Goal: Task Accomplishment & Management: Manage account settings

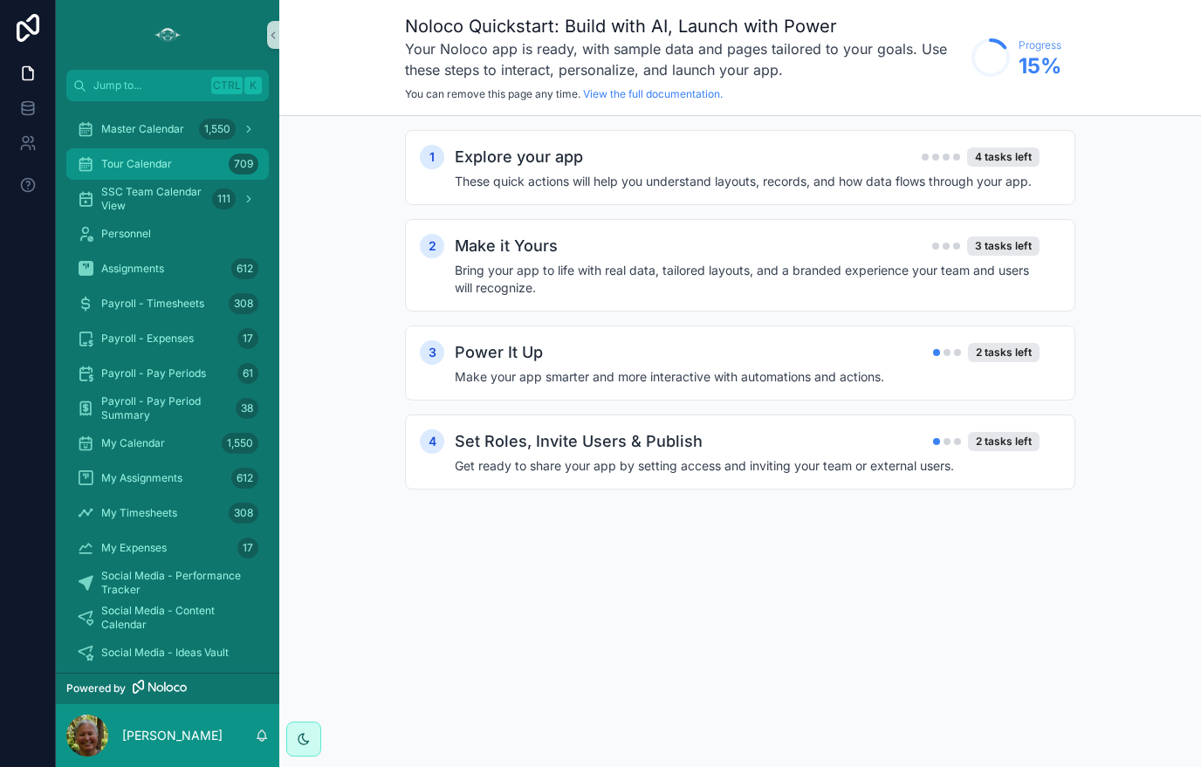
click at [213, 159] on div "Tour Calendar 709" at bounding box center [168, 164] width 182 height 28
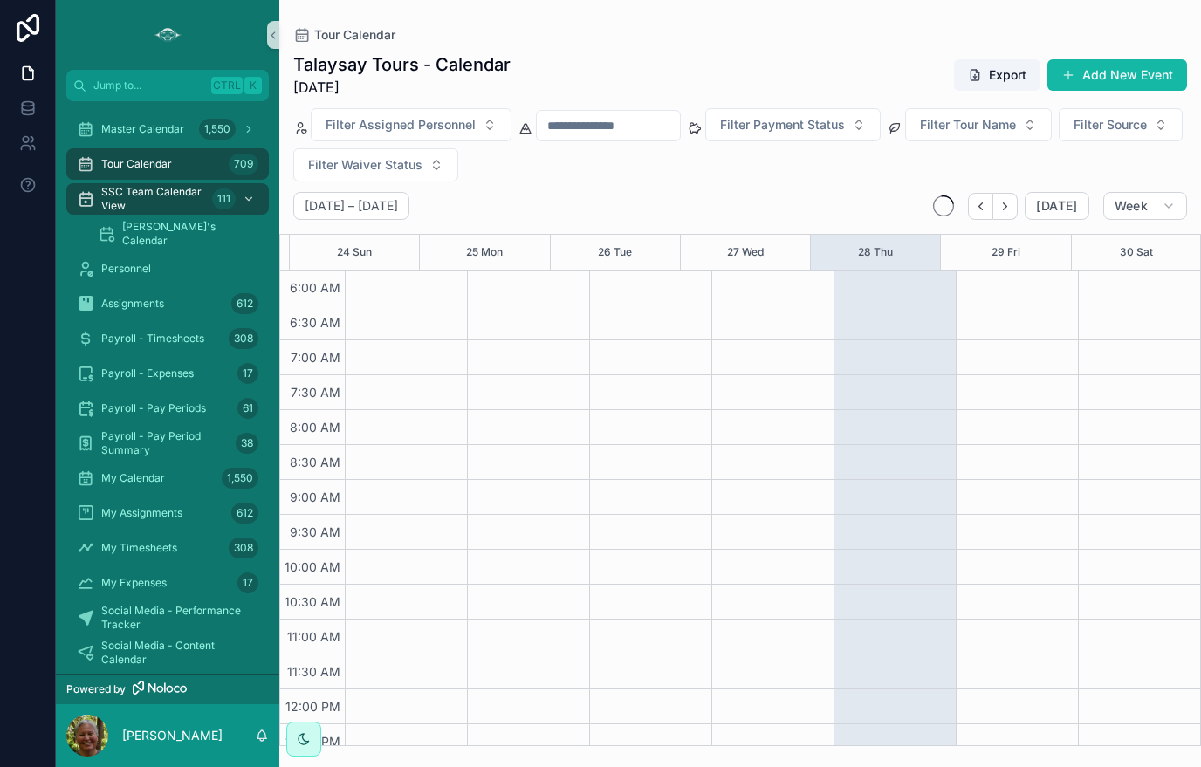
scroll to position [419, 0]
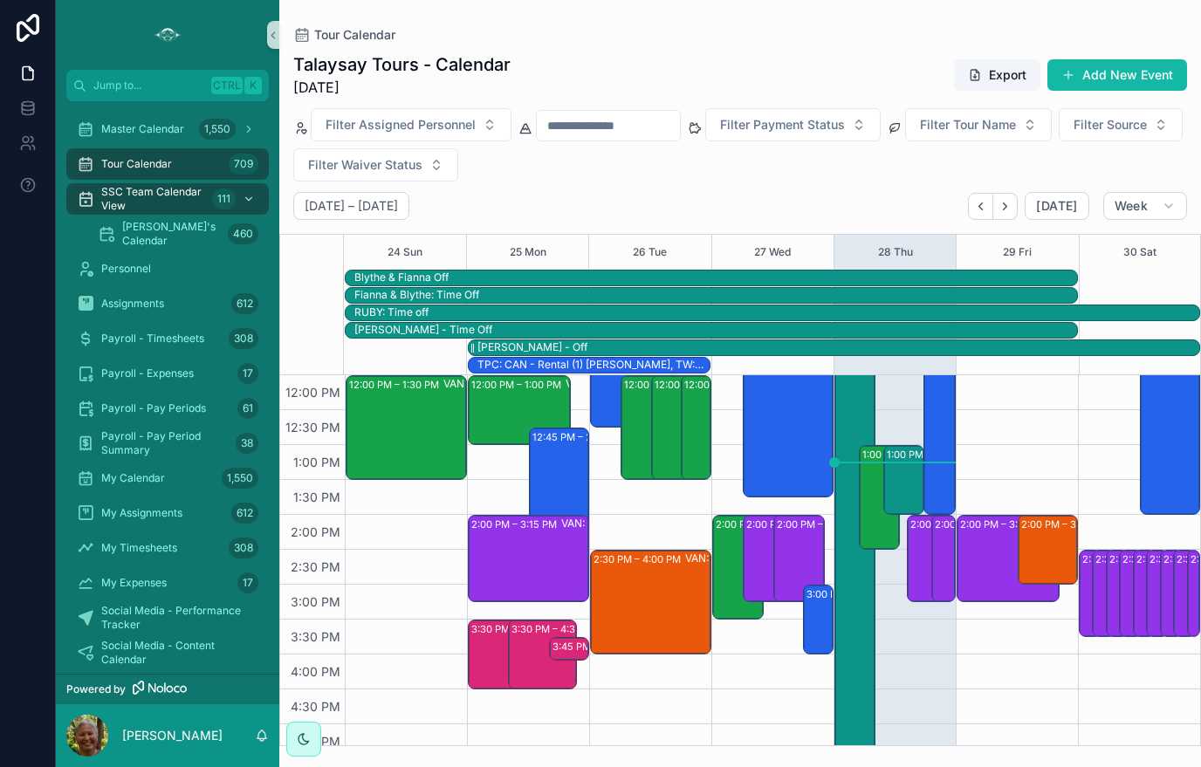
click at [771, 353] on div "[PERSON_NAME] - Off" at bounding box center [838, 347] width 722 height 15
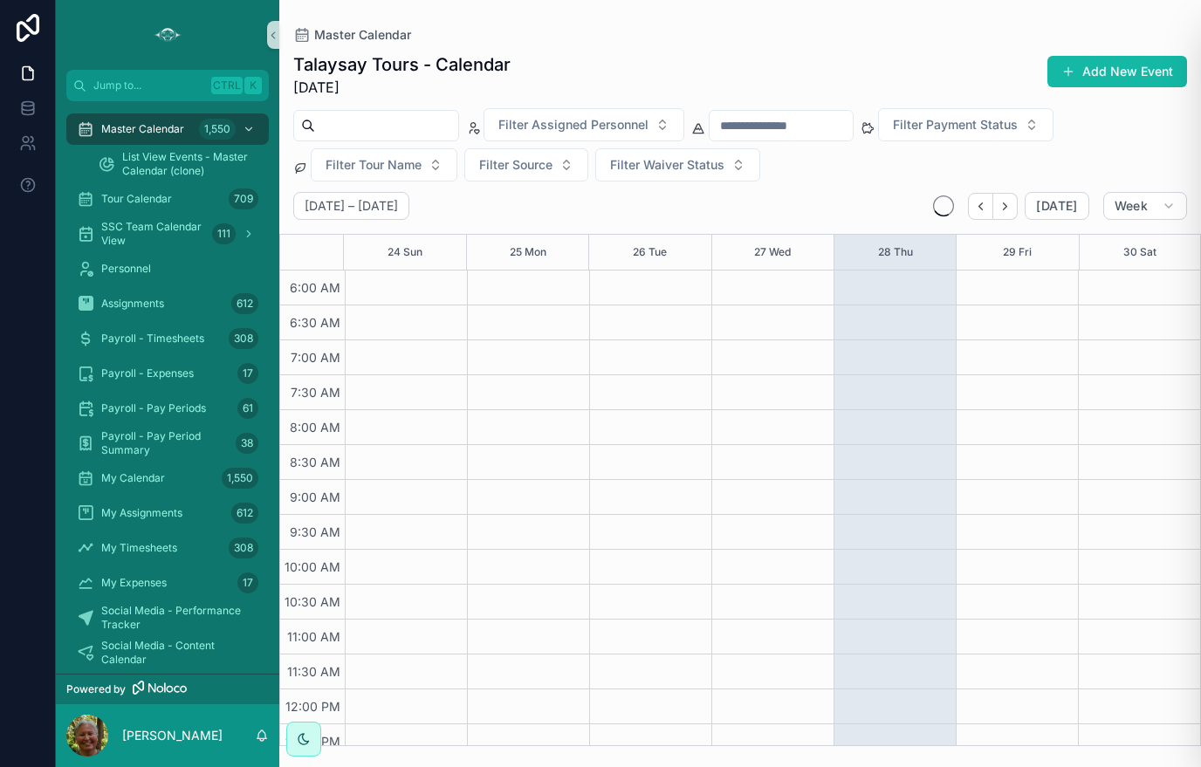
scroll to position [419, 0]
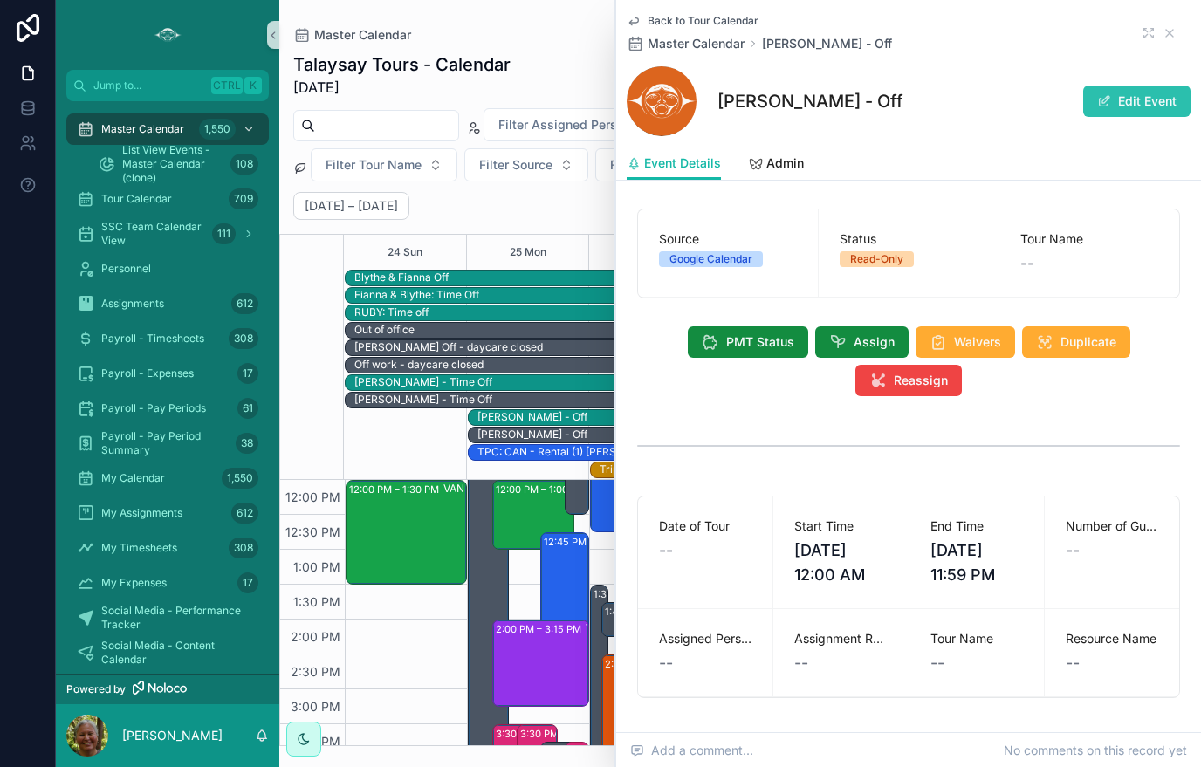
click at [1125, 102] on button "Edit Event" at bounding box center [1136, 101] width 107 height 31
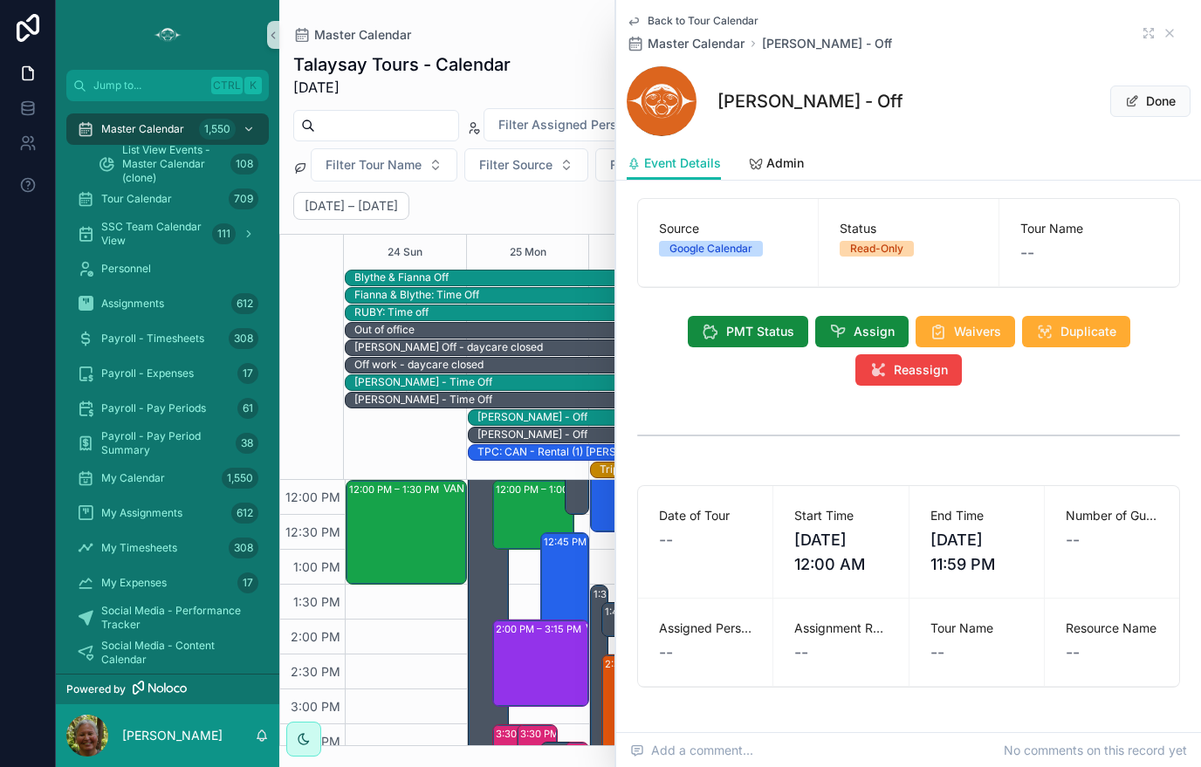
click at [965, 559] on span "[DATE] 11:59 PM" at bounding box center [976, 552] width 93 height 49
click at [962, 561] on span "[DATE] 11:59 PM" at bounding box center [976, 552] width 93 height 49
click at [1145, 109] on button "Done" at bounding box center [1150, 101] width 80 height 31
click at [1148, 107] on button "Edit Event" at bounding box center [1136, 101] width 107 height 31
click at [948, 578] on div "End Time [DATE] 11:59 PM" at bounding box center [976, 542] width 134 height 112
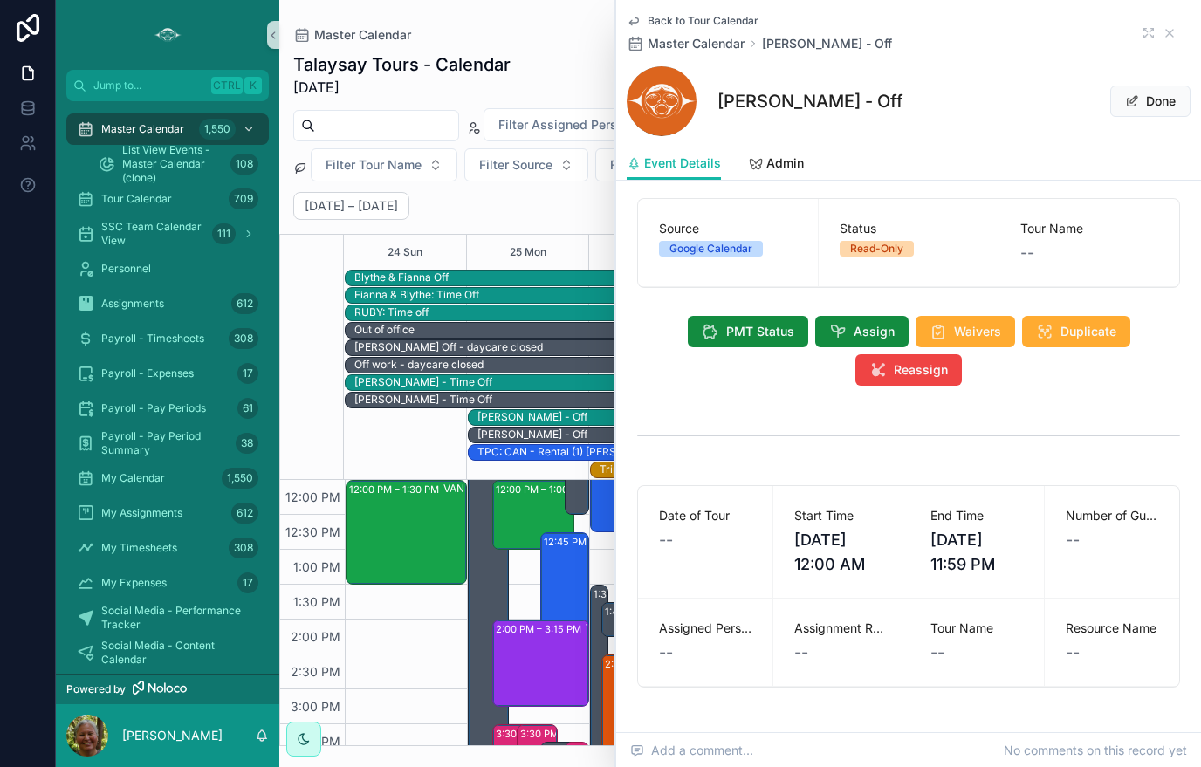
click at [937, 654] on span "--" at bounding box center [937, 653] width 14 height 24
click at [936, 653] on span "--" at bounding box center [937, 653] width 14 height 24
click at [981, 560] on span "[DATE] 11:59 PM" at bounding box center [976, 552] width 93 height 49
click at [981, 561] on span "[DATE] 11:59 PM" at bounding box center [976, 552] width 93 height 49
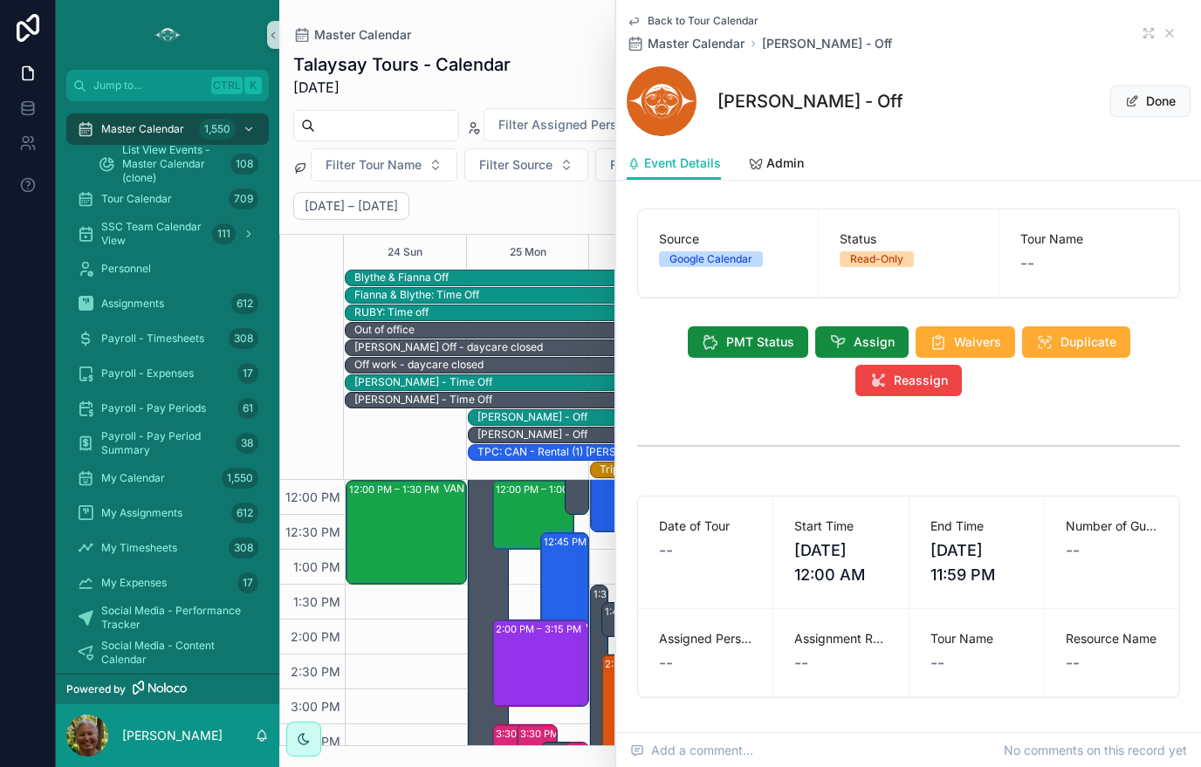
scroll to position [0, 0]
click at [779, 161] on span "Admin" at bounding box center [785, 162] width 38 height 17
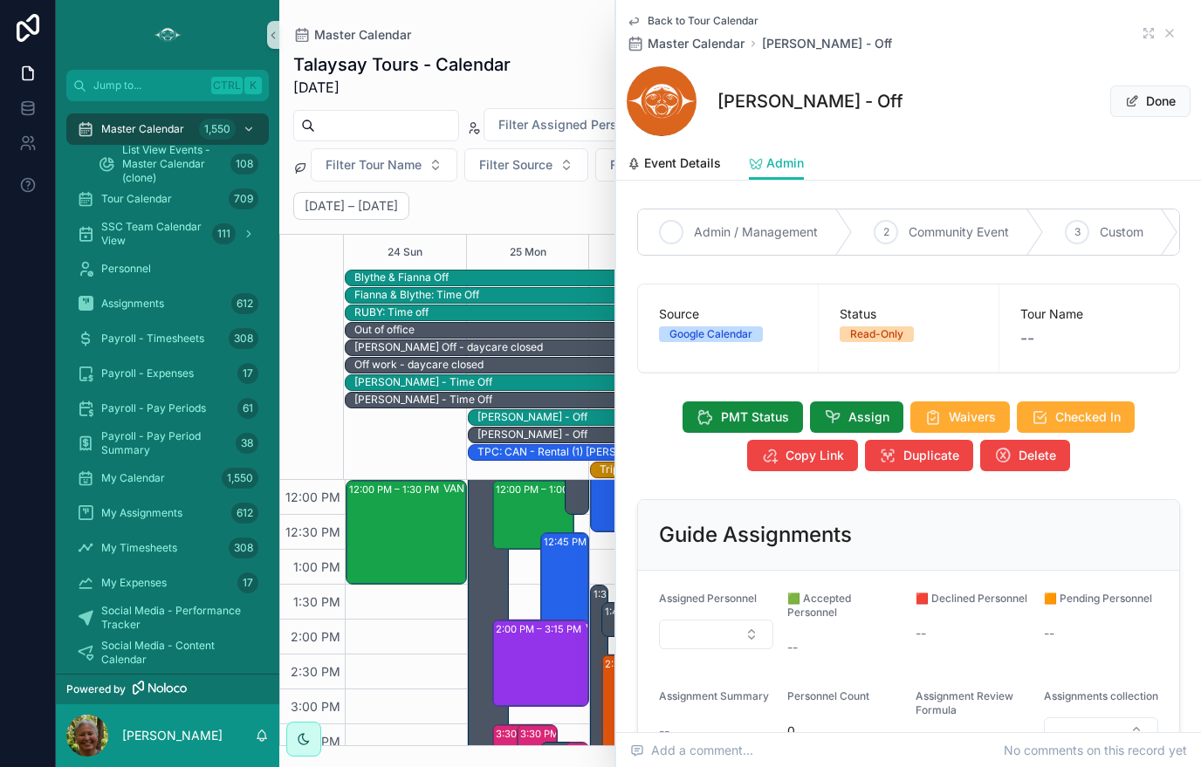
click at [771, 237] on span "Admin / Management" at bounding box center [756, 231] width 124 height 17
click at [873, 339] on div "Read-Only" at bounding box center [876, 334] width 53 height 16
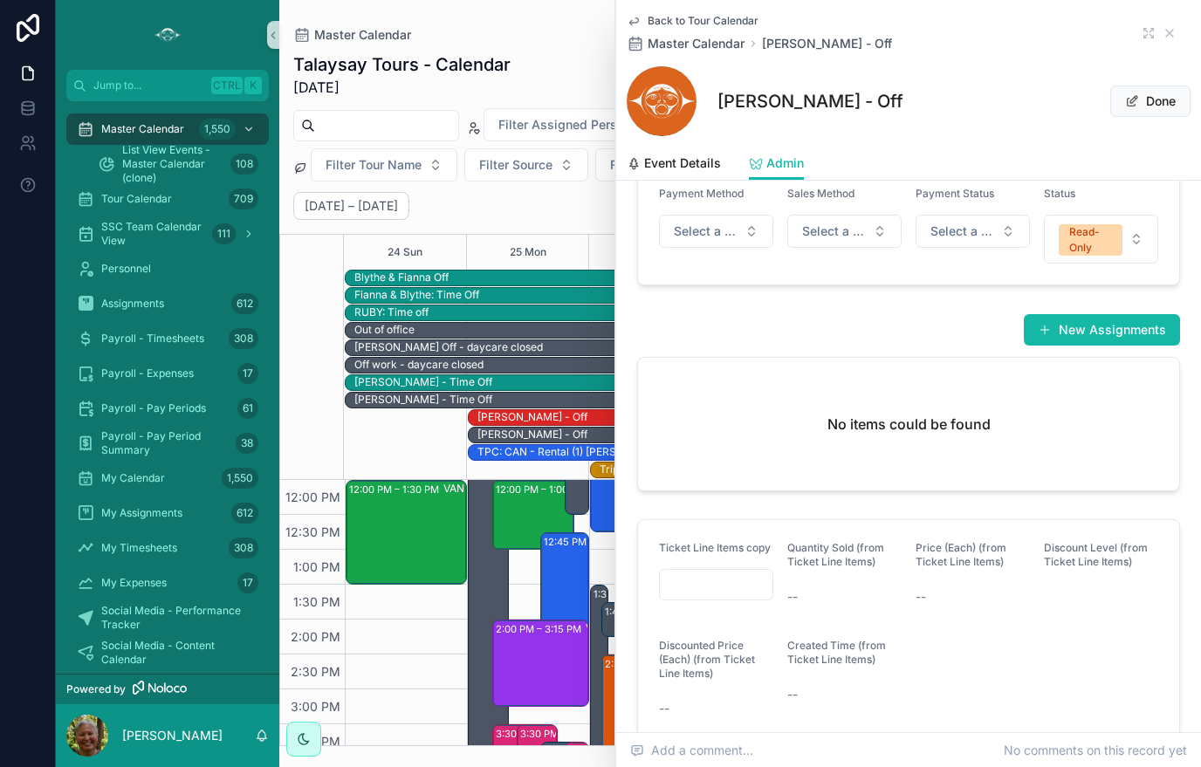
scroll to position [726, 0]
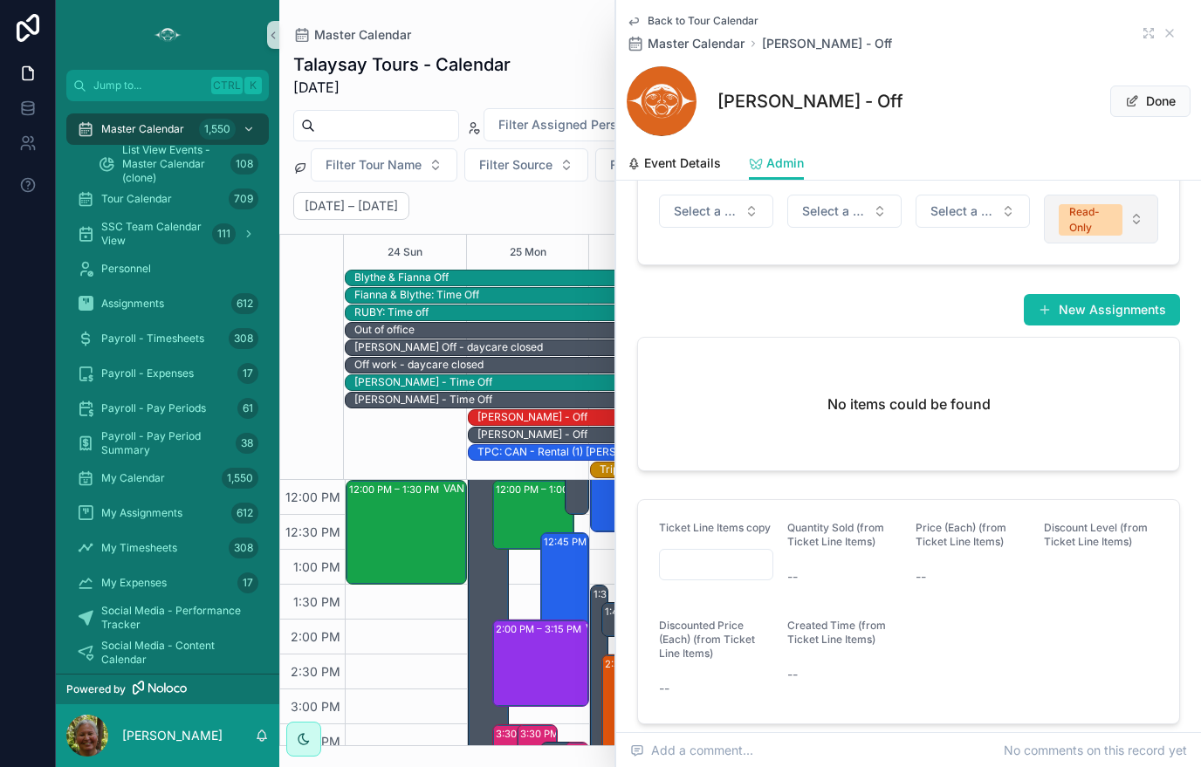
click at [1084, 224] on div "Read-Only" at bounding box center [1090, 219] width 43 height 31
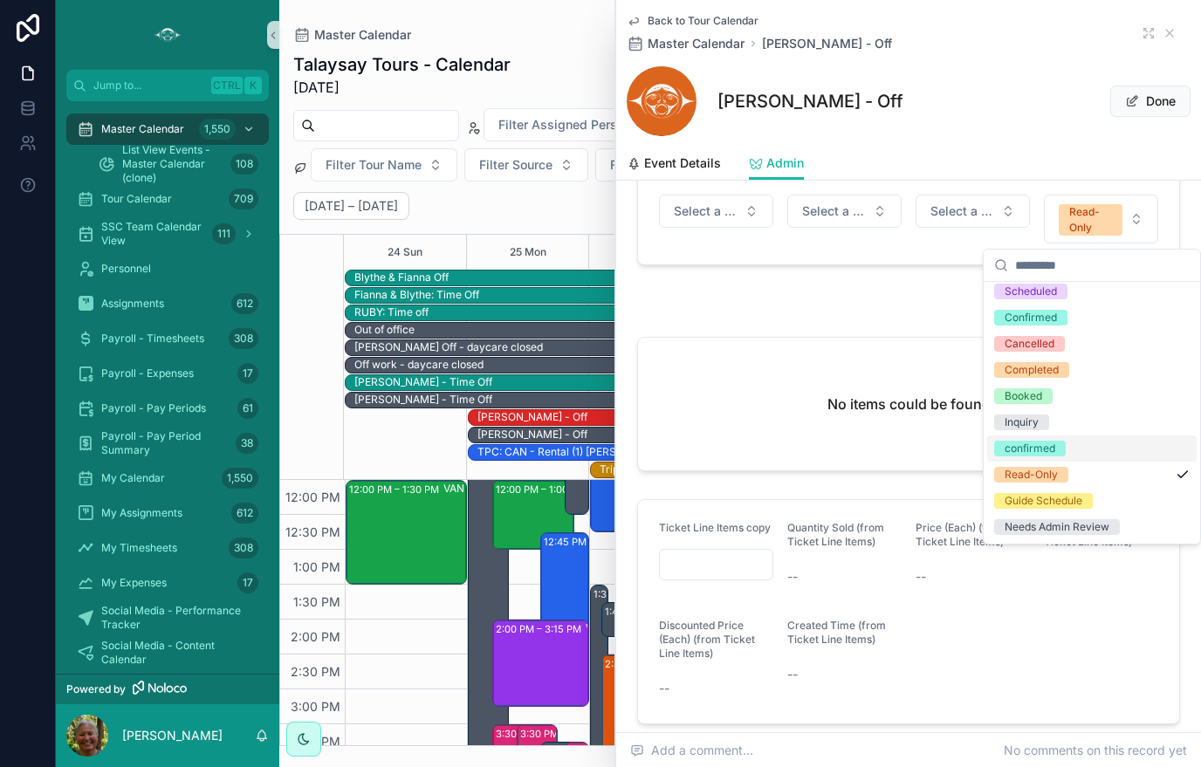
scroll to position [33, 0]
click at [1086, 212] on div "Read-Only" at bounding box center [1090, 219] width 43 height 31
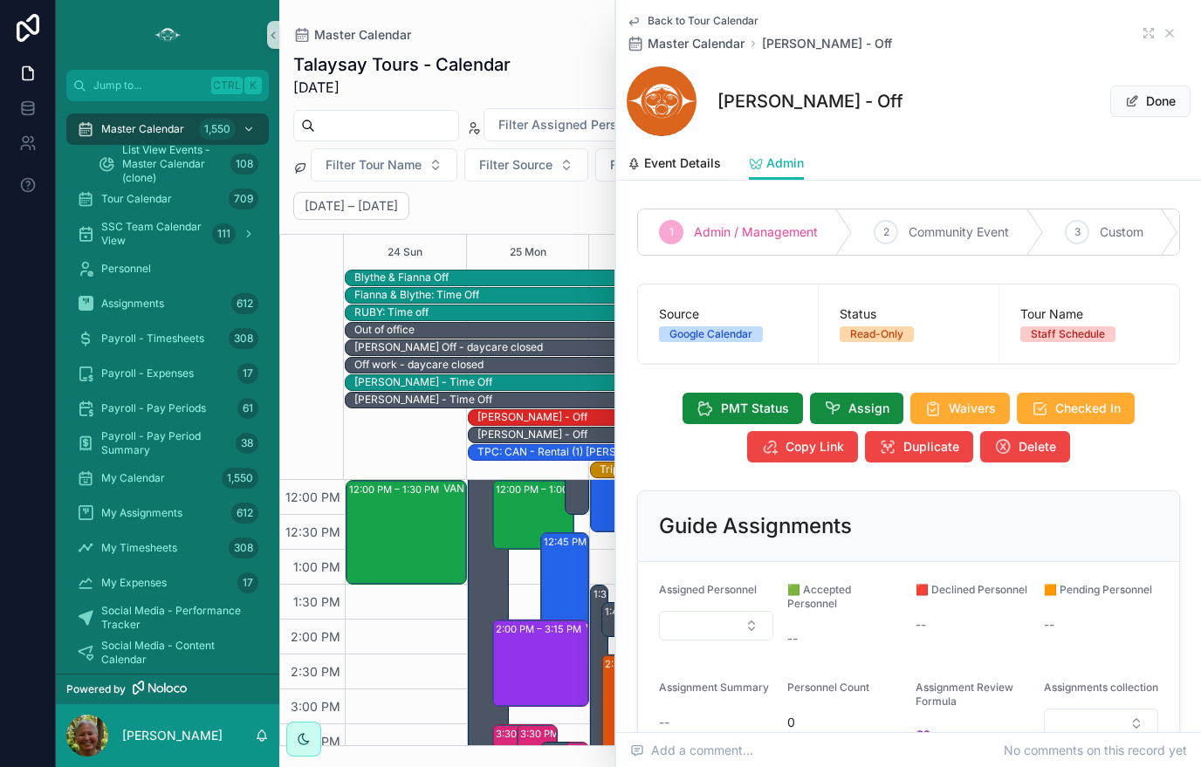
scroll to position [0, 0]
click at [706, 48] on span "Master Calendar" at bounding box center [696, 43] width 97 height 17
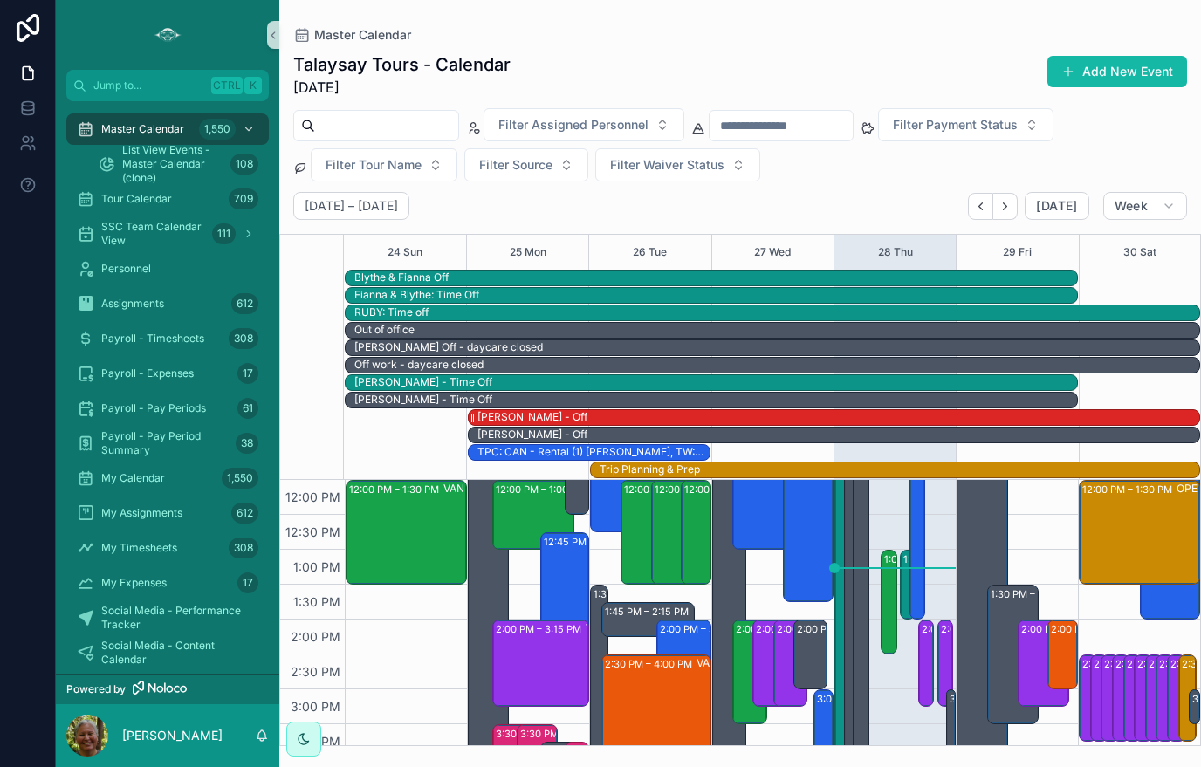
click at [711, 418] on div "[PERSON_NAME] - Off" at bounding box center [838, 417] width 722 height 15
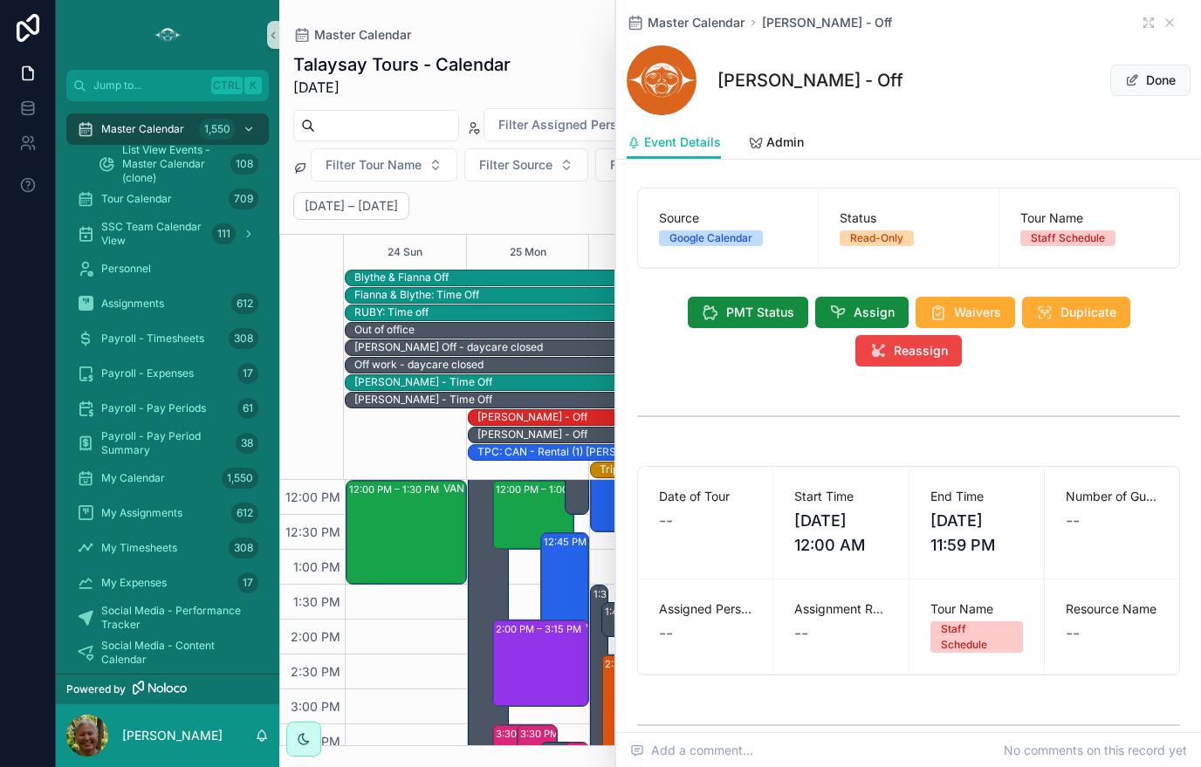
click at [955, 646] on div "Staff Schedule" at bounding box center [977, 636] width 72 height 31
click at [962, 550] on span "[DATE] 11:59 PM" at bounding box center [976, 533] width 93 height 49
click at [979, 524] on span "[DATE] 11:59 PM" at bounding box center [976, 533] width 93 height 49
click at [1145, 86] on button "Done" at bounding box center [1150, 80] width 80 height 31
click at [970, 547] on span "[DATE] 11:59 PM" at bounding box center [976, 533] width 93 height 49
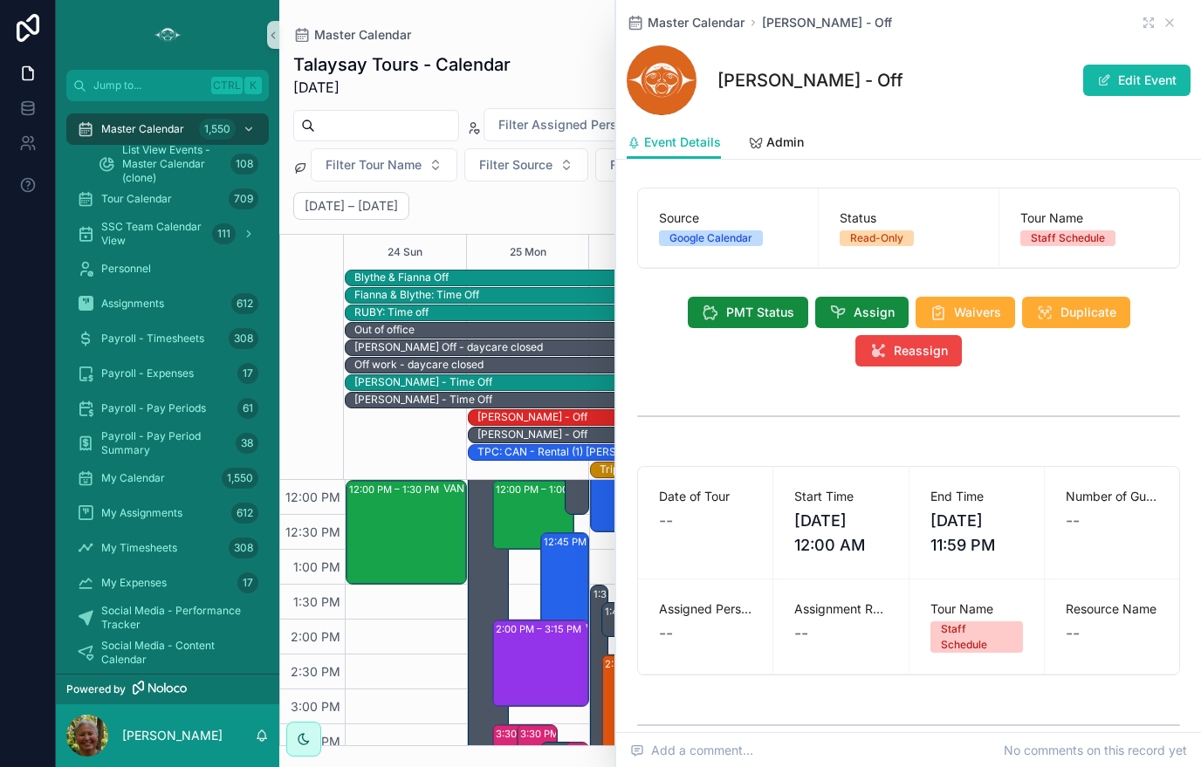
click at [948, 510] on span "[DATE] 11:59 PM" at bounding box center [976, 533] width 93 height 49
click at [782, 142] on span "Admin" at bounding box center [785, 142] width 38 height 17
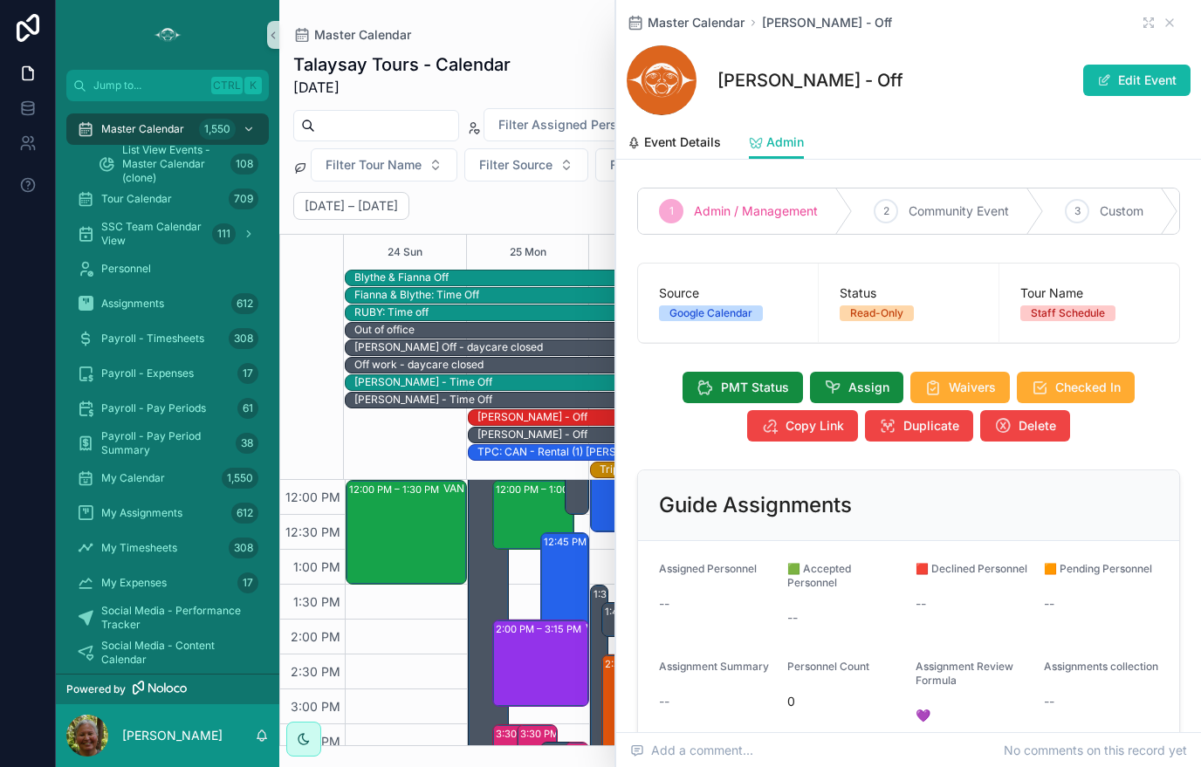
click at [1067, 315] on div "Staff Schedule" at bounding box center [1068, 313] width 74 height 16
click at [435, 34] on div "Master Calendar" at bounding box center [740, 35] width 894 height 14
click at [579, 24] on div "Master Calendar Talaysay Tours - Calendar [DATE] Add New Event Filter Assigned …" at bounding box center [740, 373] width 922 height 746
click at [1176, 24] on icon "scrollable content" at bounding box center [1169, 23] width 14 height 14
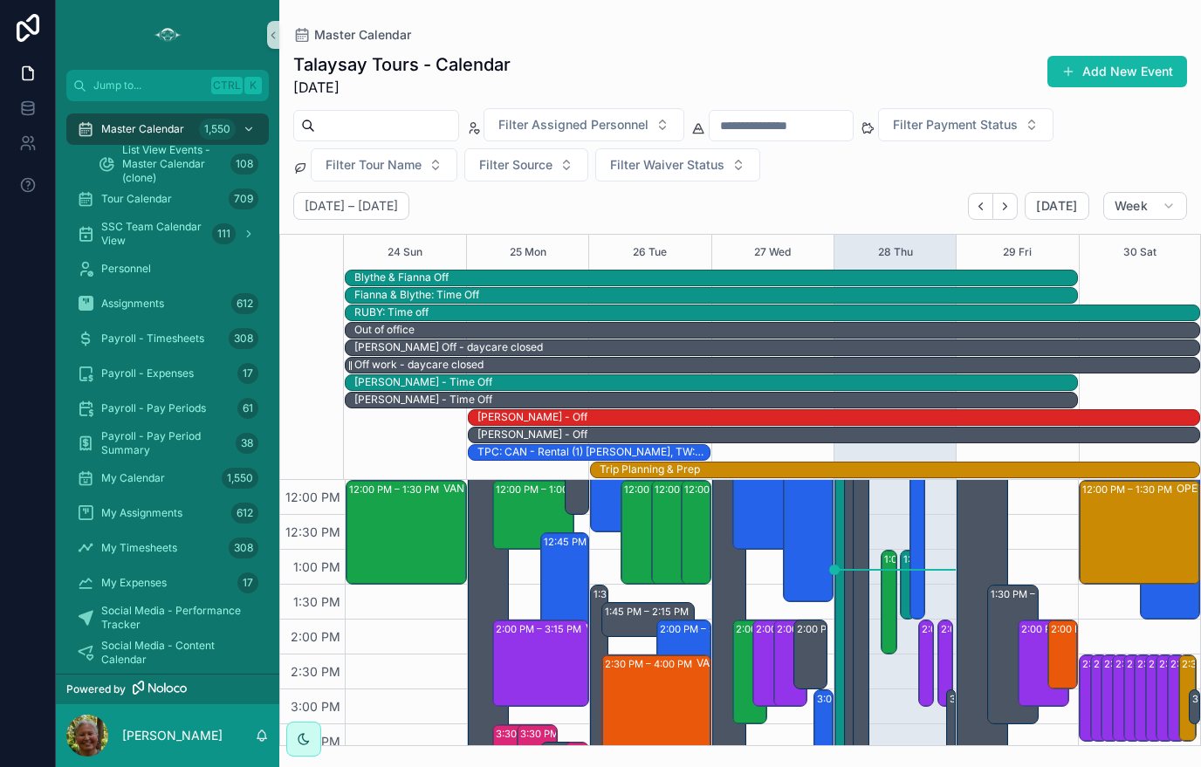
scroll to position [22, 0]
click at [171, 192] on span "Tour Calendar" at bounding box center [136, 199] width 71 height 14
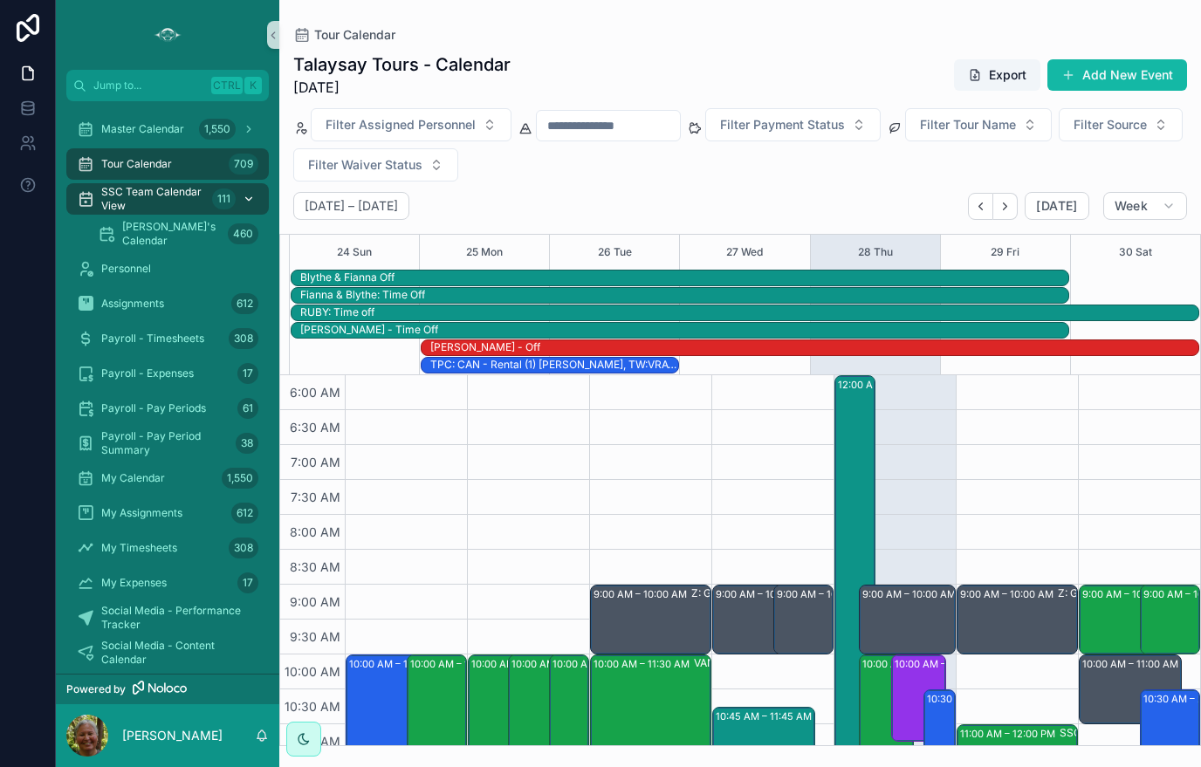
scroll to position [419, 0]
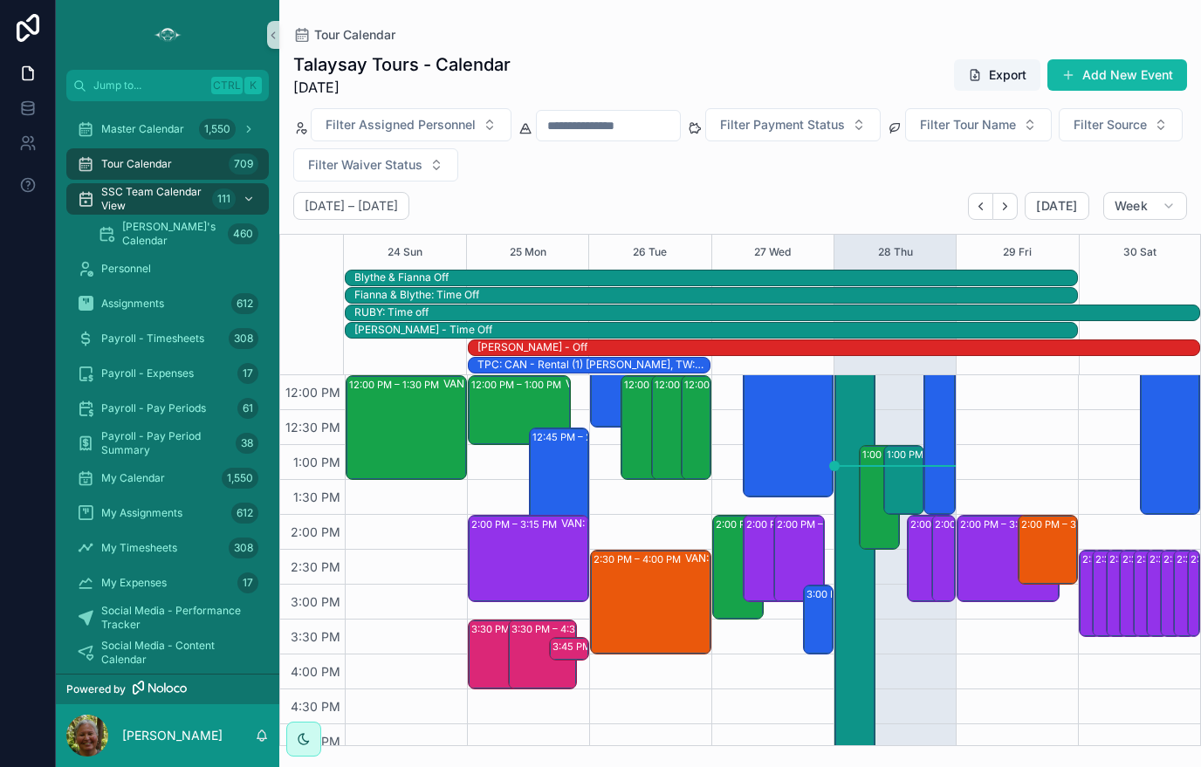
click at [180, 150] on div "Tour Calendar 709" at bounding box center [168, 164] width 182 height 28
click at [149, 262] on span "Personnel" at bounding box center [126, 269] width 50 height 14
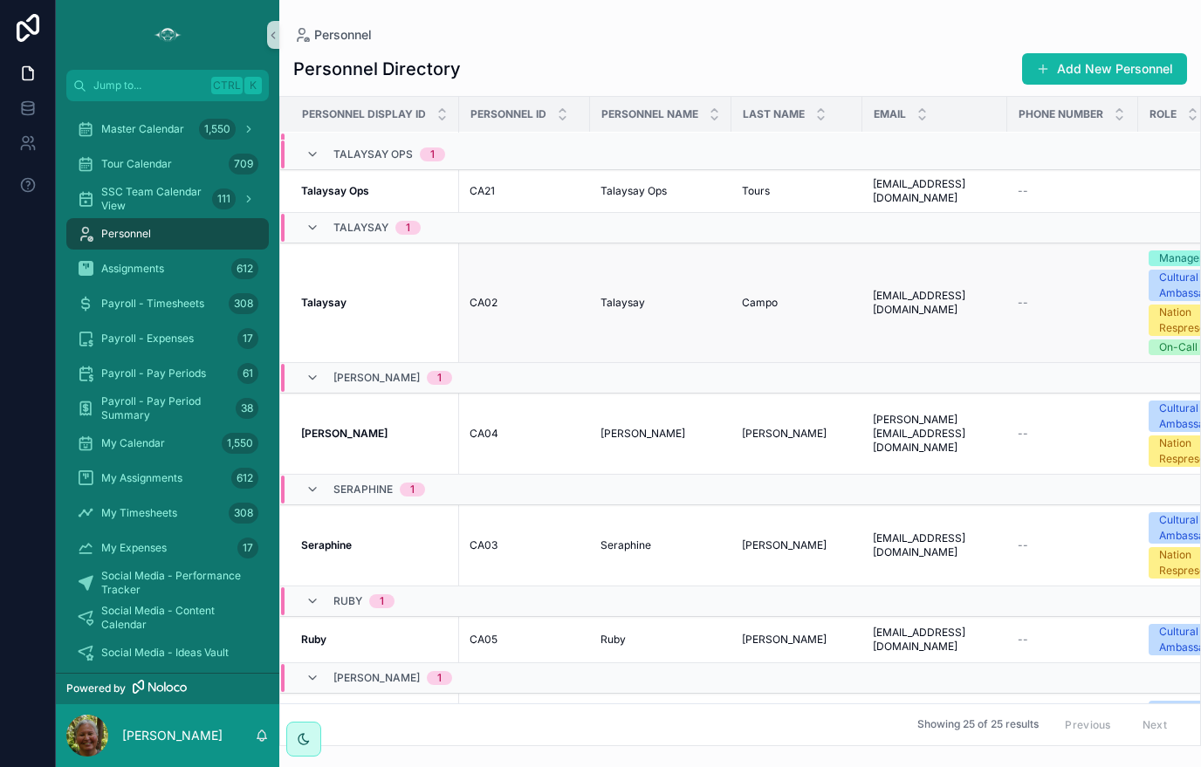
scroll to position [163, 0]
click at [149, 316] on div "Payroll - Timesheets 308" at bounding box center [168, 304] width 182 height 28
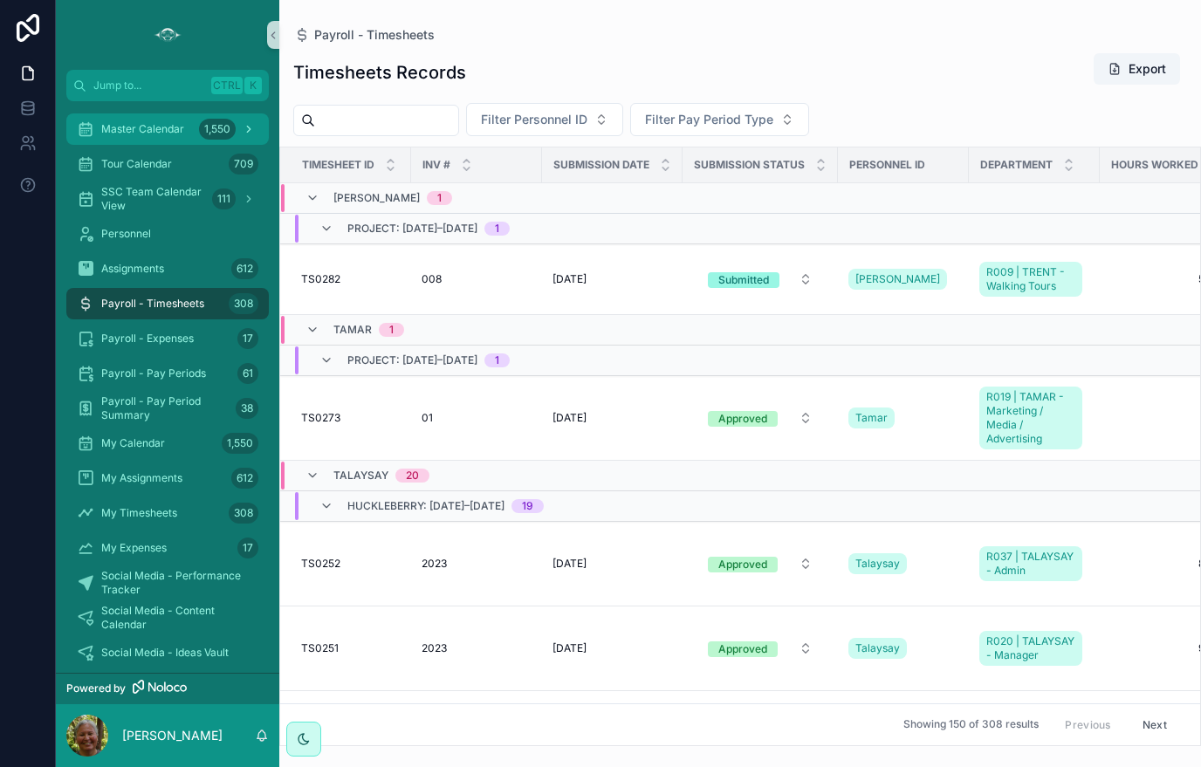
click at [159, 134] on span "Master Calendar" at bounding box center [142, 129] width 83 height 14
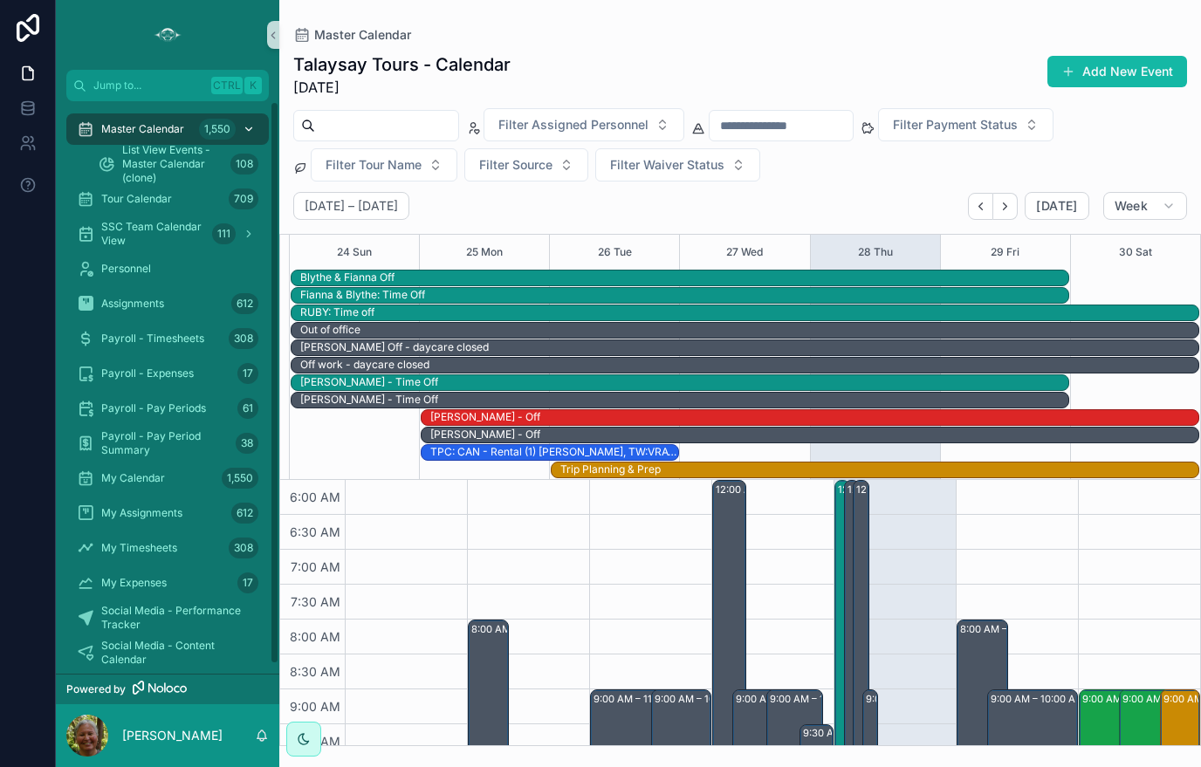
scroll to position [419, 0]
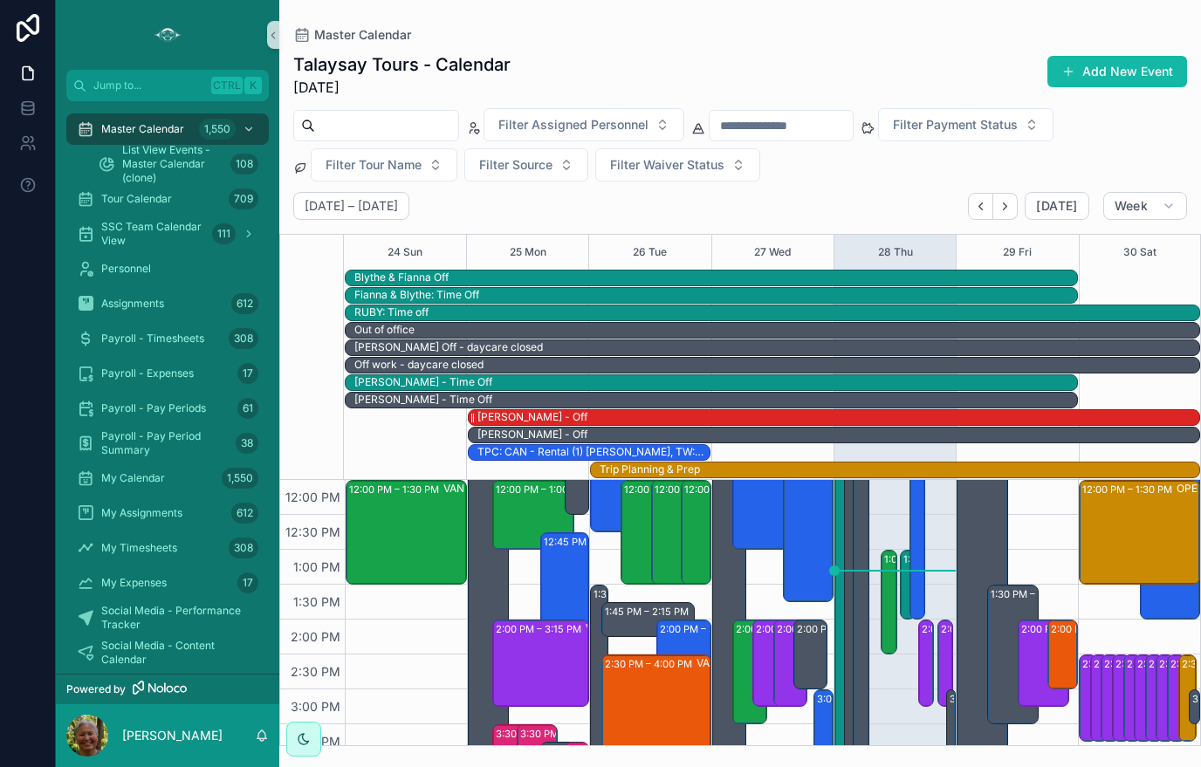
click at [839, 420] on div "[PERSON_NAME] - Off" at bounding box center [838, 417] width 722 height 15
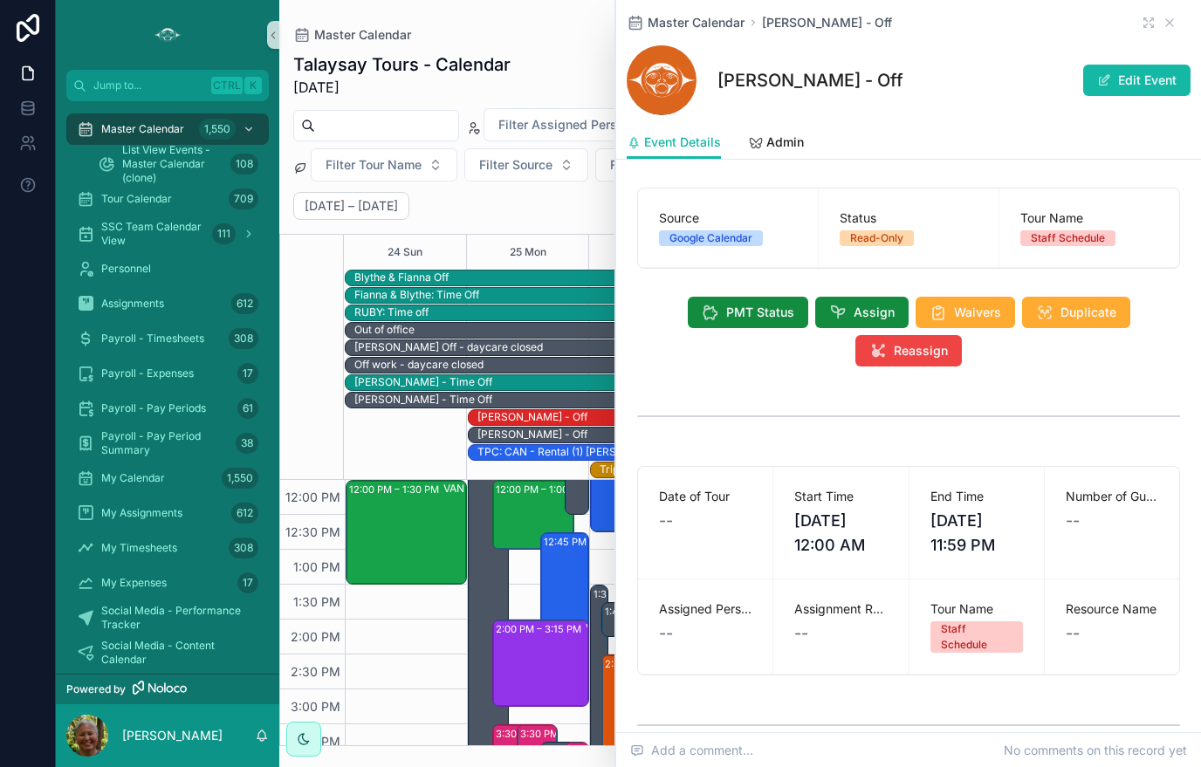
click at [958, 639] on div "Staff Schedule" at bounding box center [977, 636] width 72 height 31
click at [972, 524] on span "[DATE] 11:59 PM" at bounding box center [976, 533] width 93 height 49
click at [963, 541] on span "[DATE] 11:59 PM" at bounding box center [976, 533] width 93 height 49
click at [963, 542] on span "[DATE] 11:59 PM" at bounding box center [976, 533] width 93 height 49
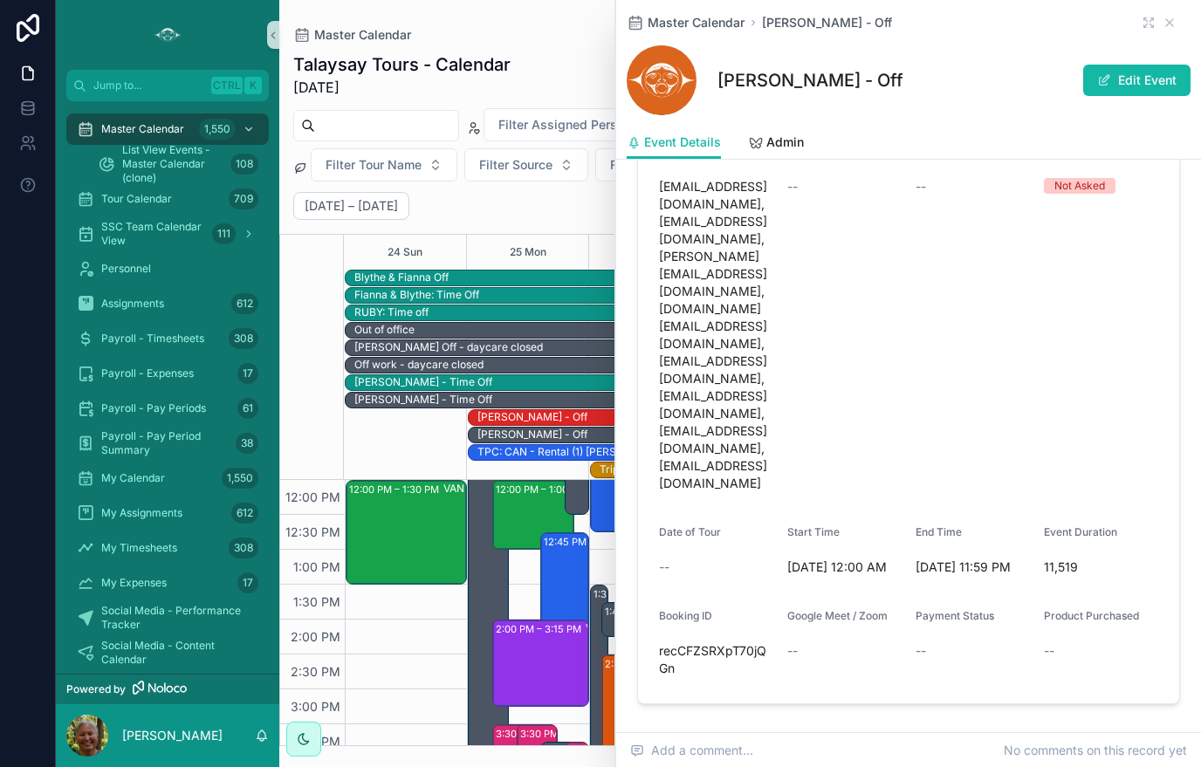
scroll to position [825, 0]
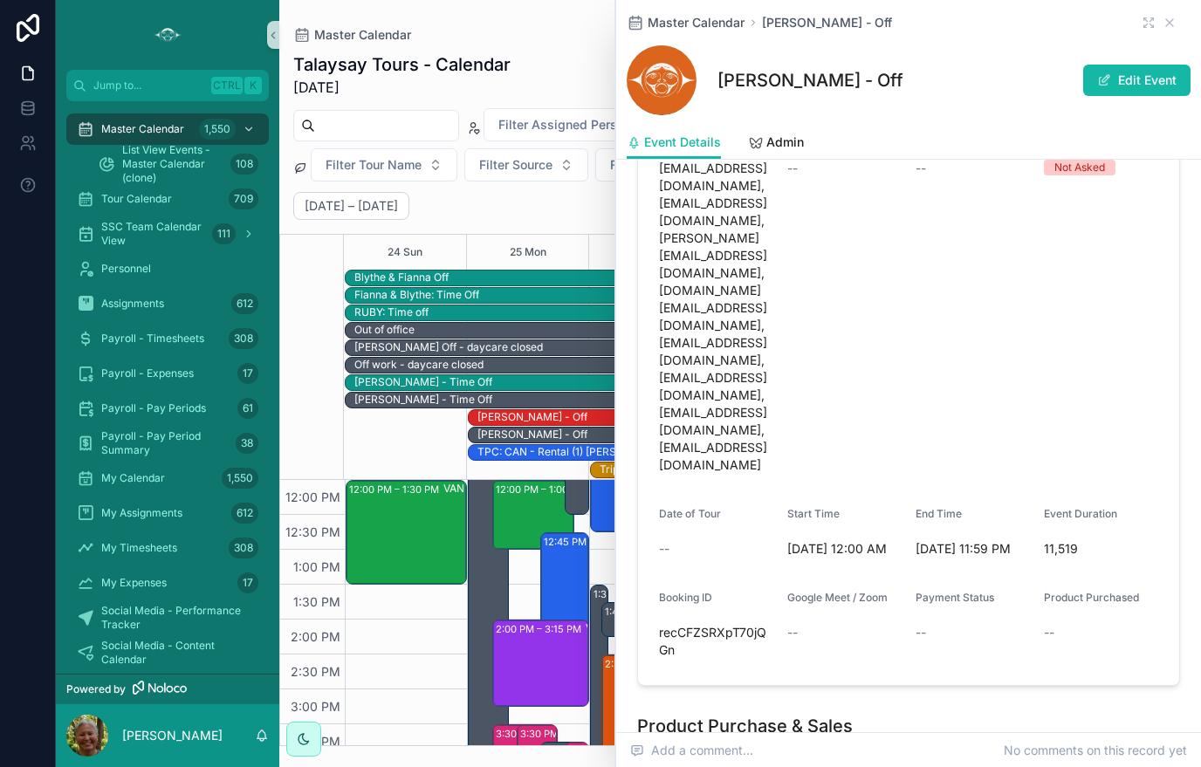
click at [956, 540] on span "[DATE] 11:59 PM" at bounding box center [972, 548] width 114 height 17
click at [941, 540] on span "[DATE] 11:59 PM" at bounding box center [972, 548] width 114 height 17
click at [939, 532] on form "Event Name [PERSON_NAME] - Off Location -- Tour Name Label Staff Schedule Custo…" at bounding box center [908, 353] width 541 height 663
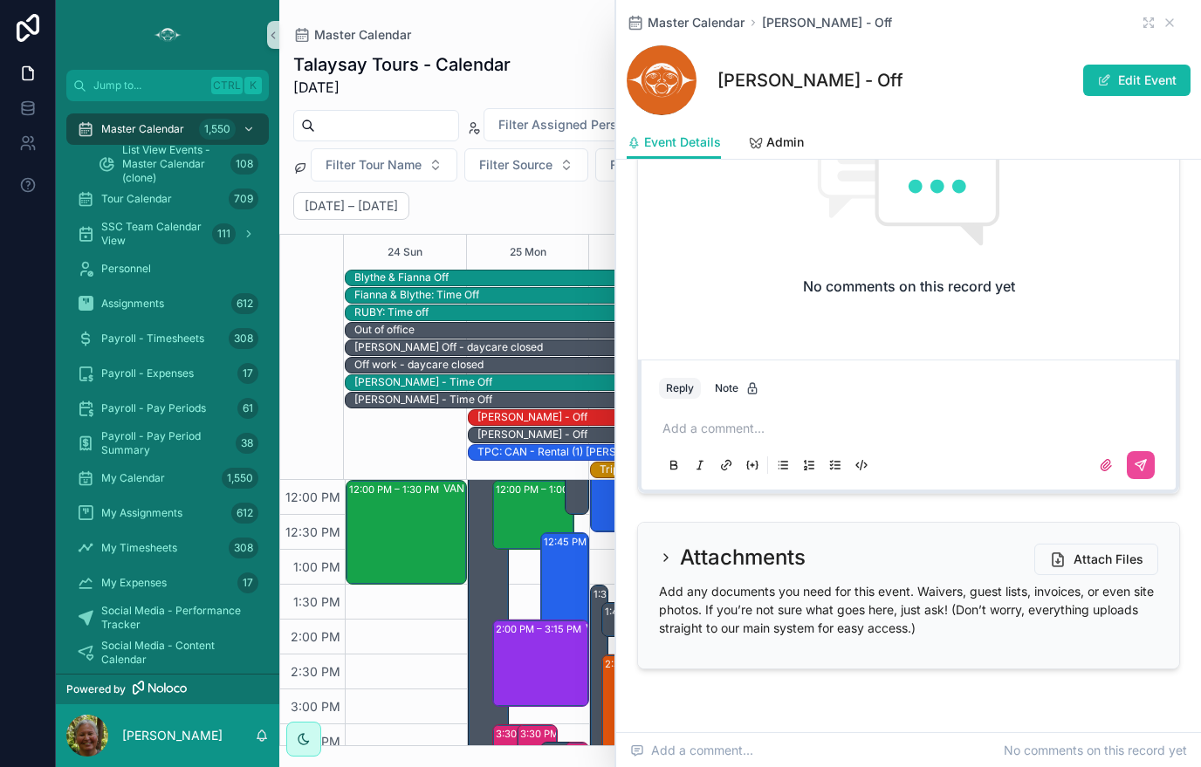
scroll to position [2407, 0]
click at [125, 303] on span "Assignments" at bounding box center [132, 304] width 63 height 14
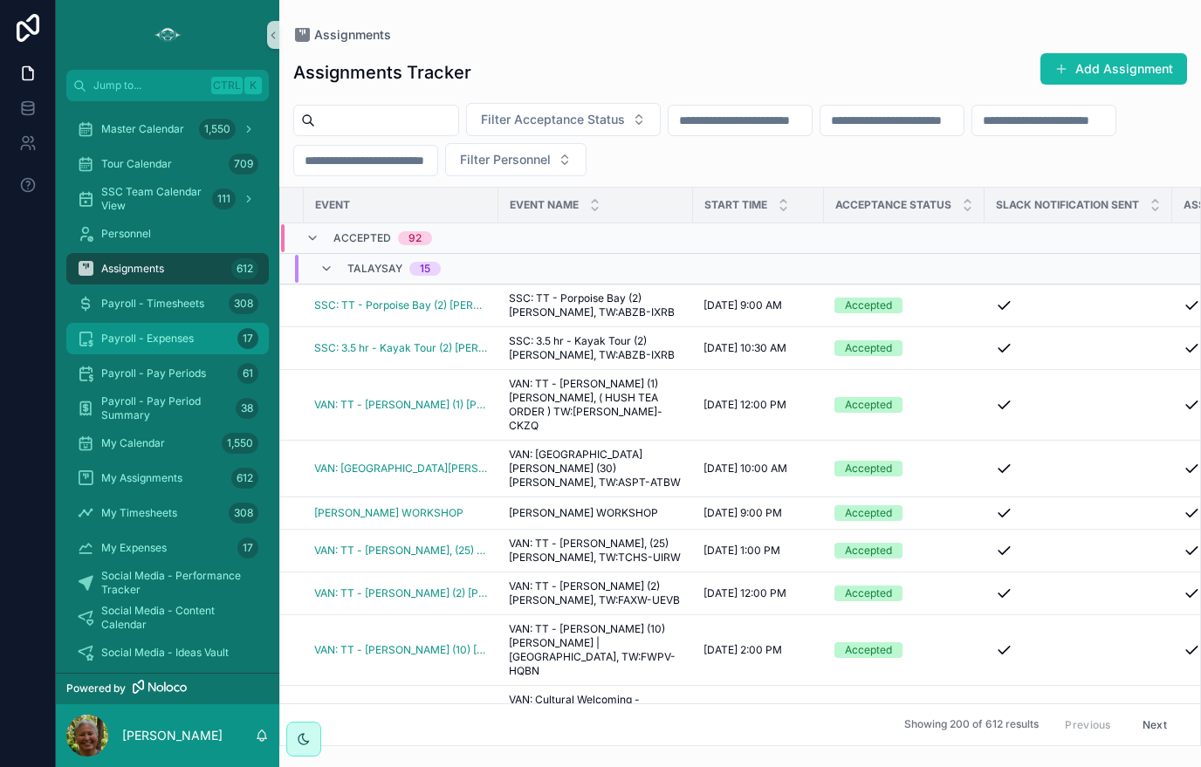
scroll to position [0, 123]
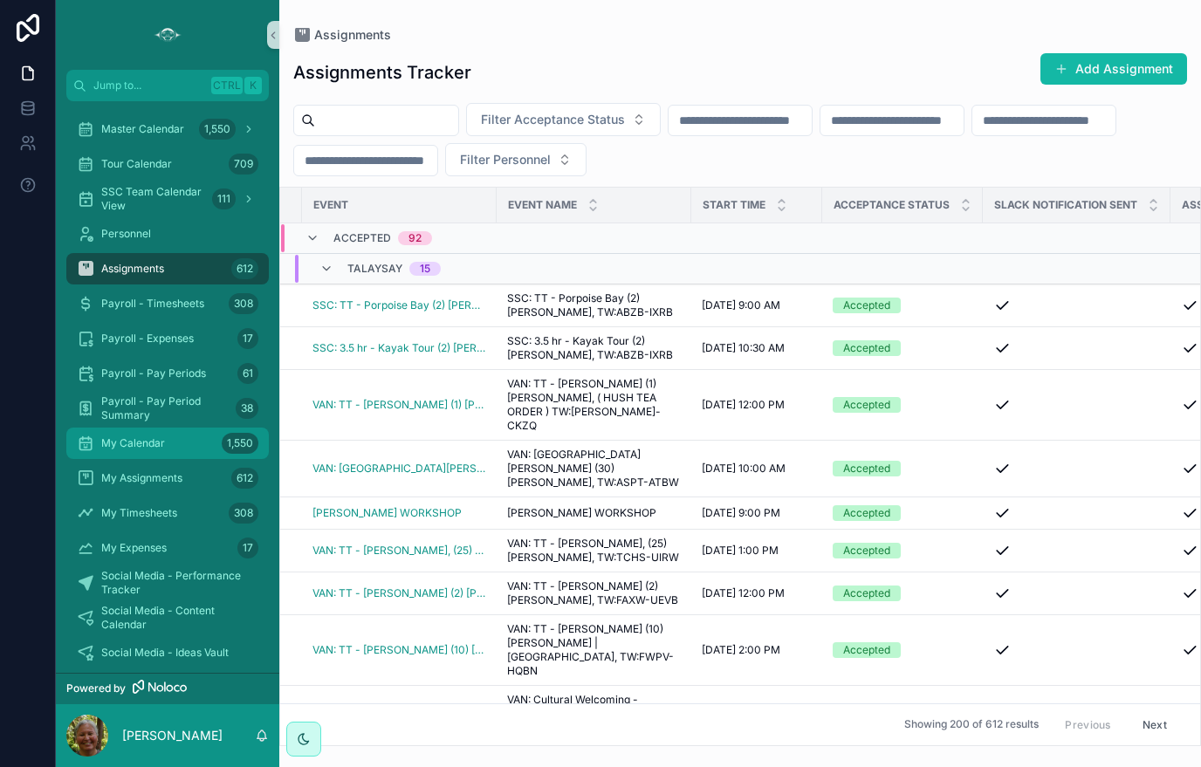
click at [168, 445] on div "My Calendar 1,550" at bounding box center [168, 443] width 182 height 28
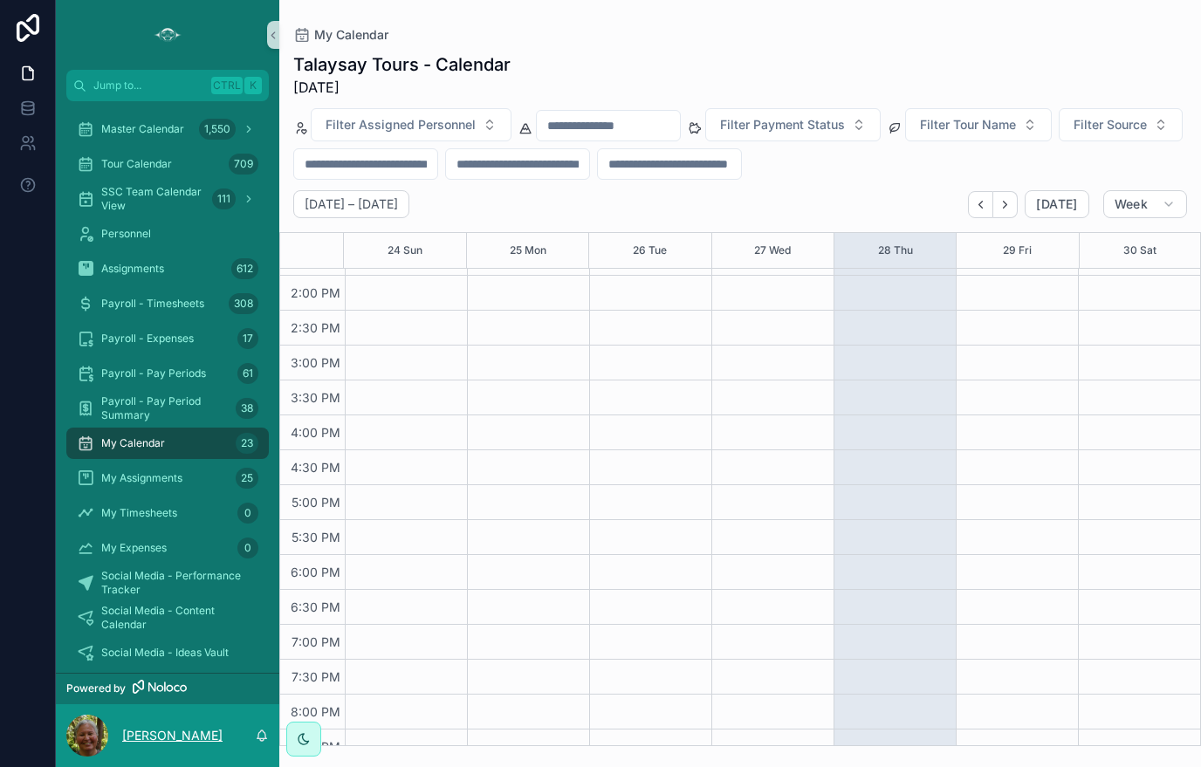
scroll to position [551, 0]
click at [131, 744] on p "[PERSON_NAME]" at bounding box center [172, 735] width 100 height 17
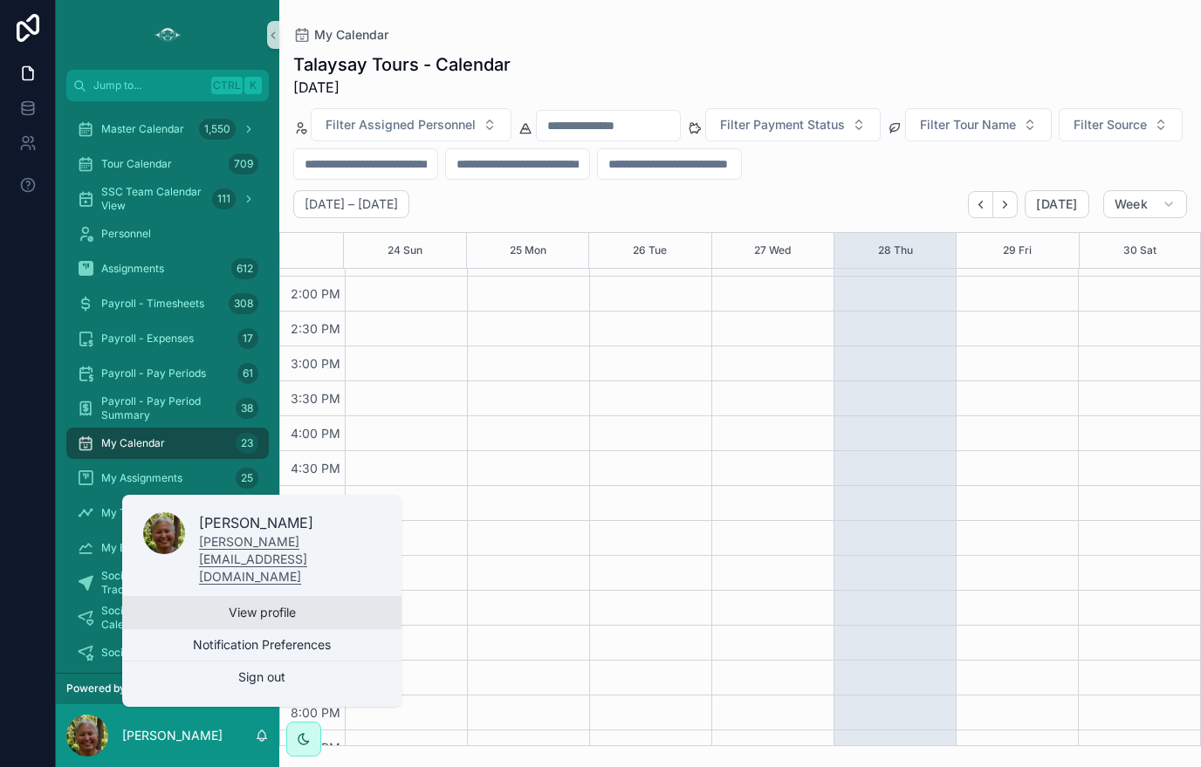
click at [238, 628] on link "View profile" at bounding box center [261, 612] width 279 height 31
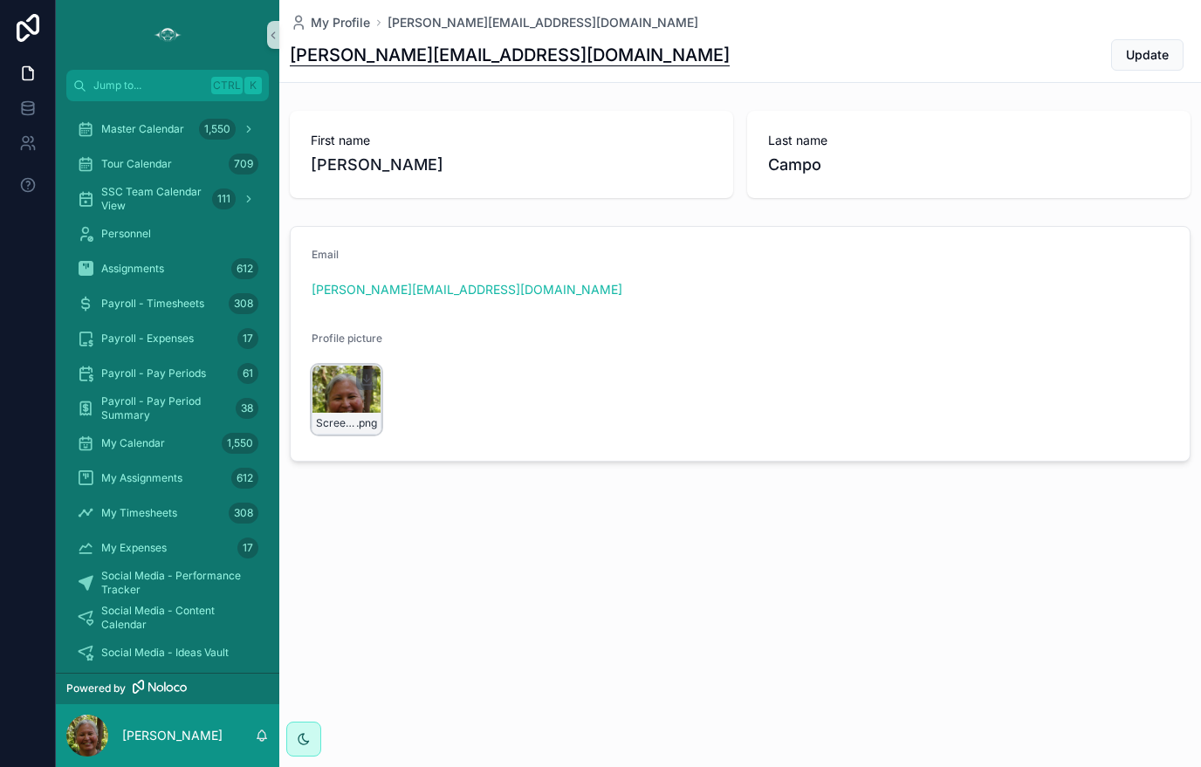
click at [362, 398] on div "Screenshot-2025-02-18-at-4.21.37-PM .png" at bounding box center [347, 400] width 70 height 70
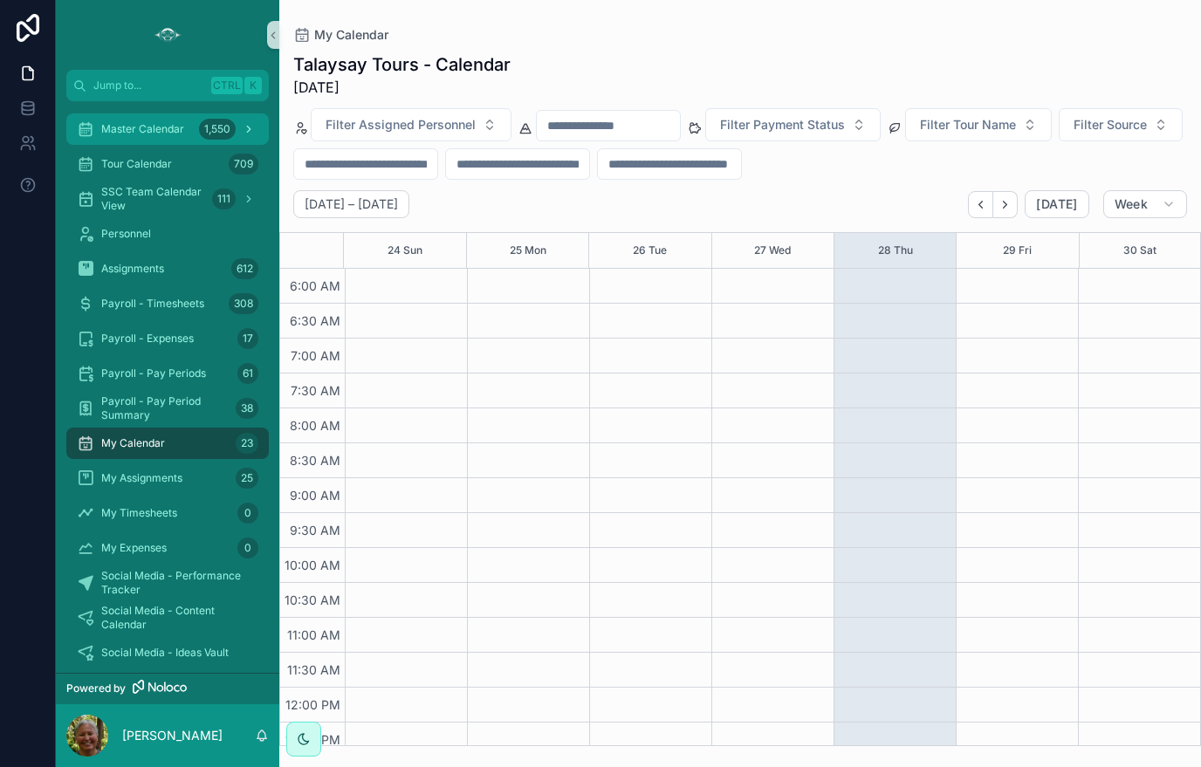
scroll to position [419, 0]
click at [159, 744] on p "[PERSON_NAME]" at bounding box center [172, 735] width 100 height 17
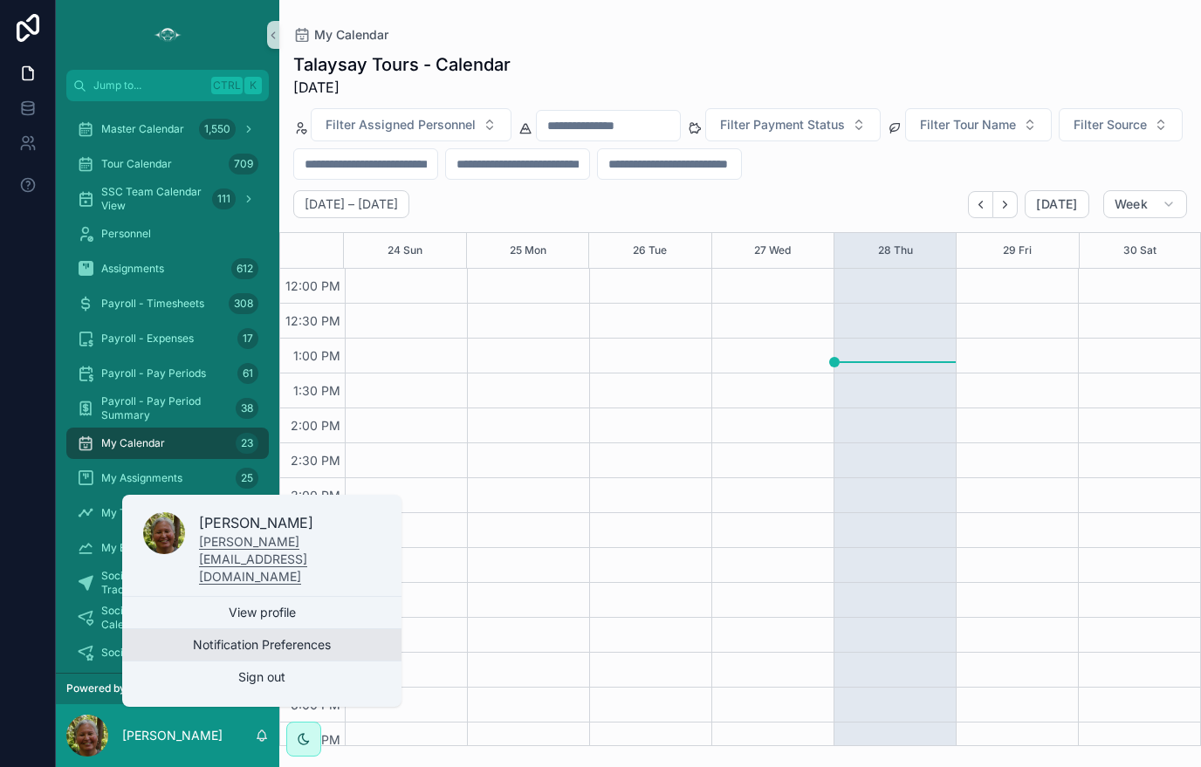
click at [263, 661] on button "Notification Preferences" at bounding box center [261, 644] width 279 height 31
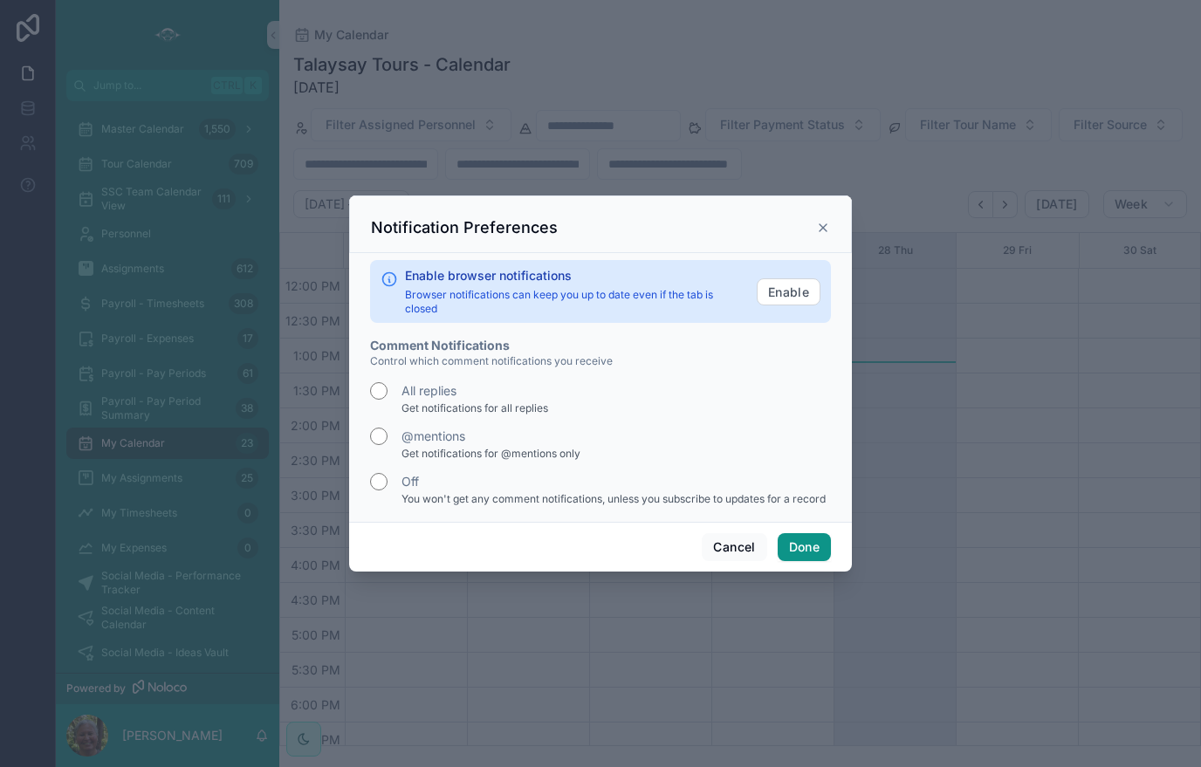
click at [821, 549] on button "Done" at bounding box center [804, 547] width 53 height 28
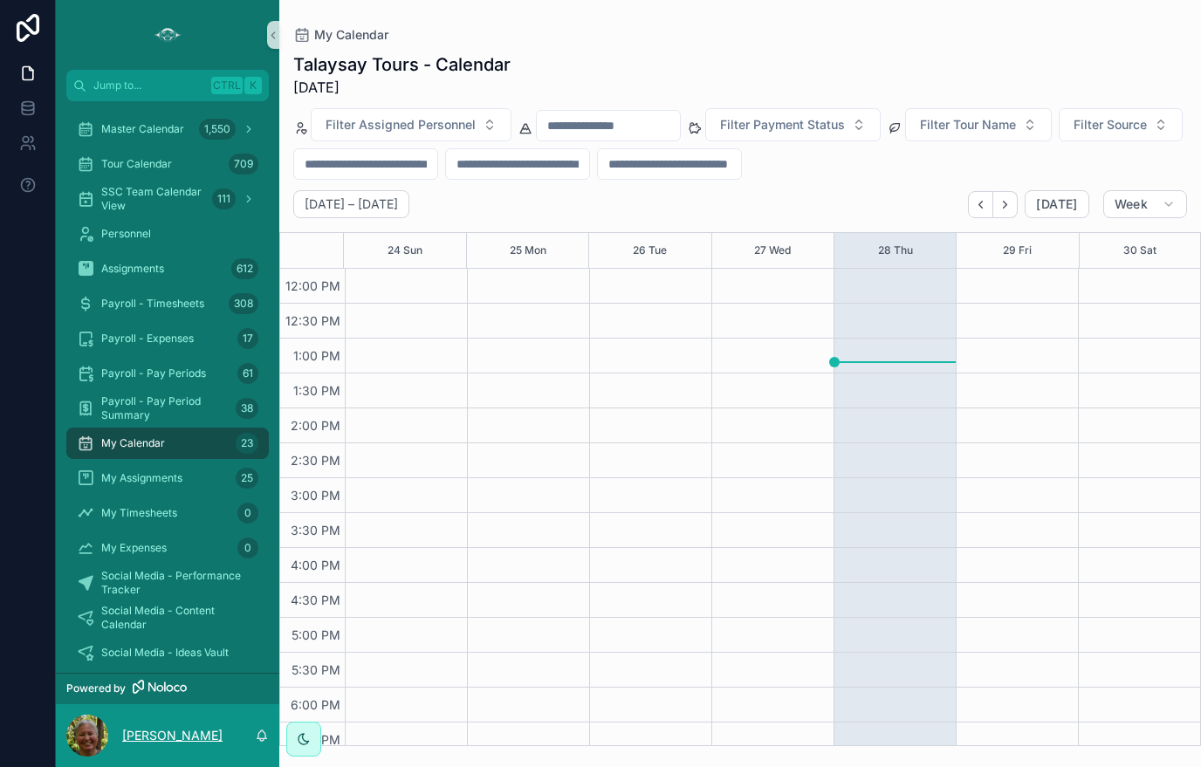
click at [163, 744] on p "[PERSON_NAME]" at bounding box center [172, 735] width 100 height 17
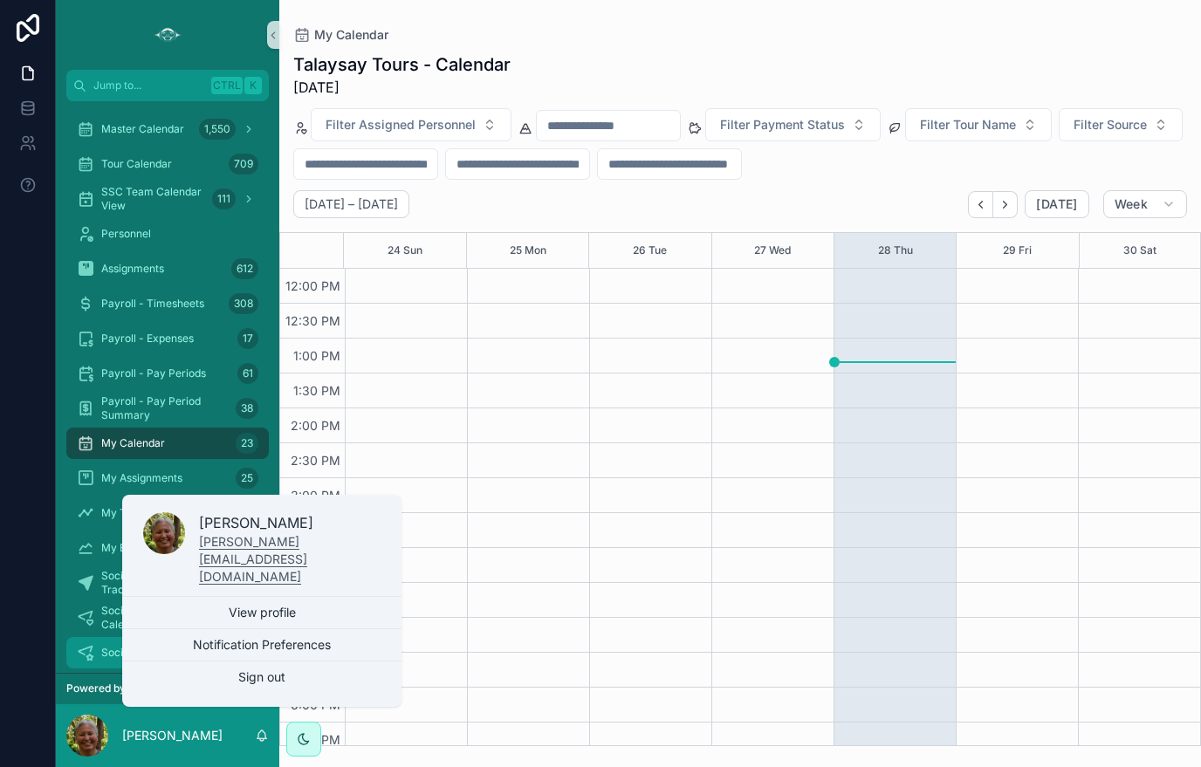
click at [239, 628] on link "View profile" at bounding box center [261, 612] width 279 height 31
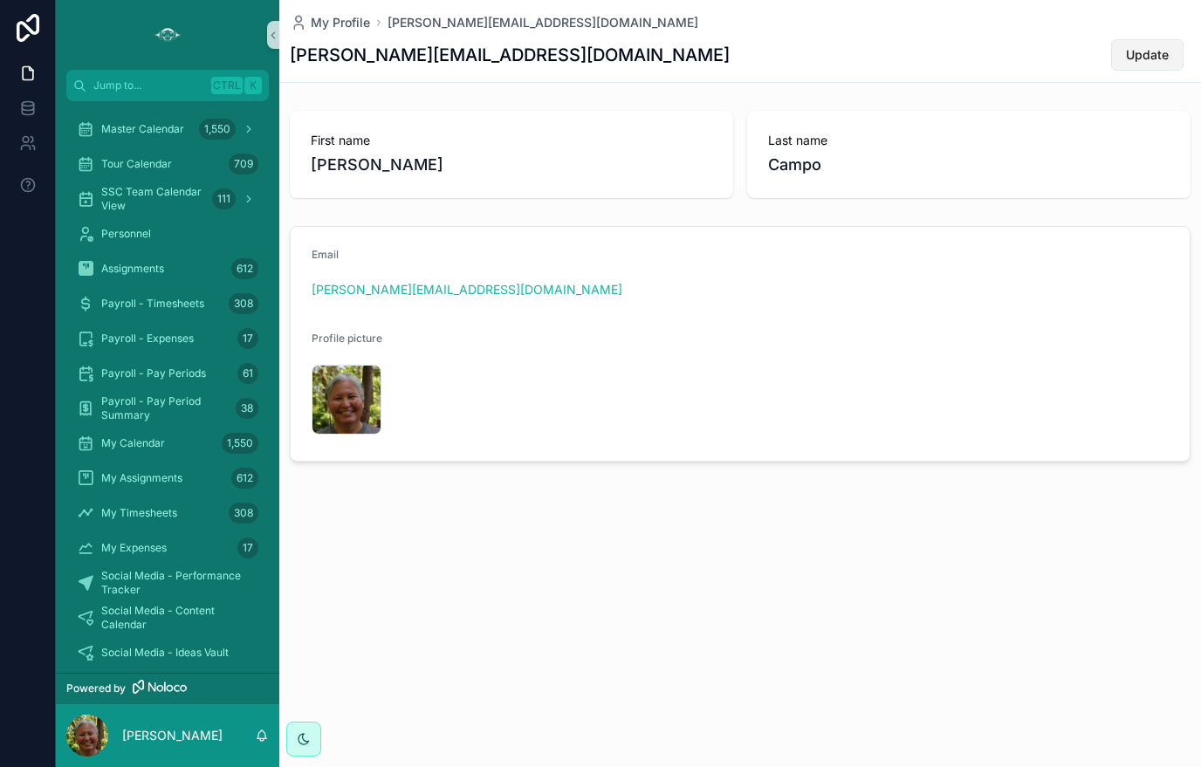
click at [1138, 55] on span "Update" at bounding box center [1147, 54] width 43 height 17
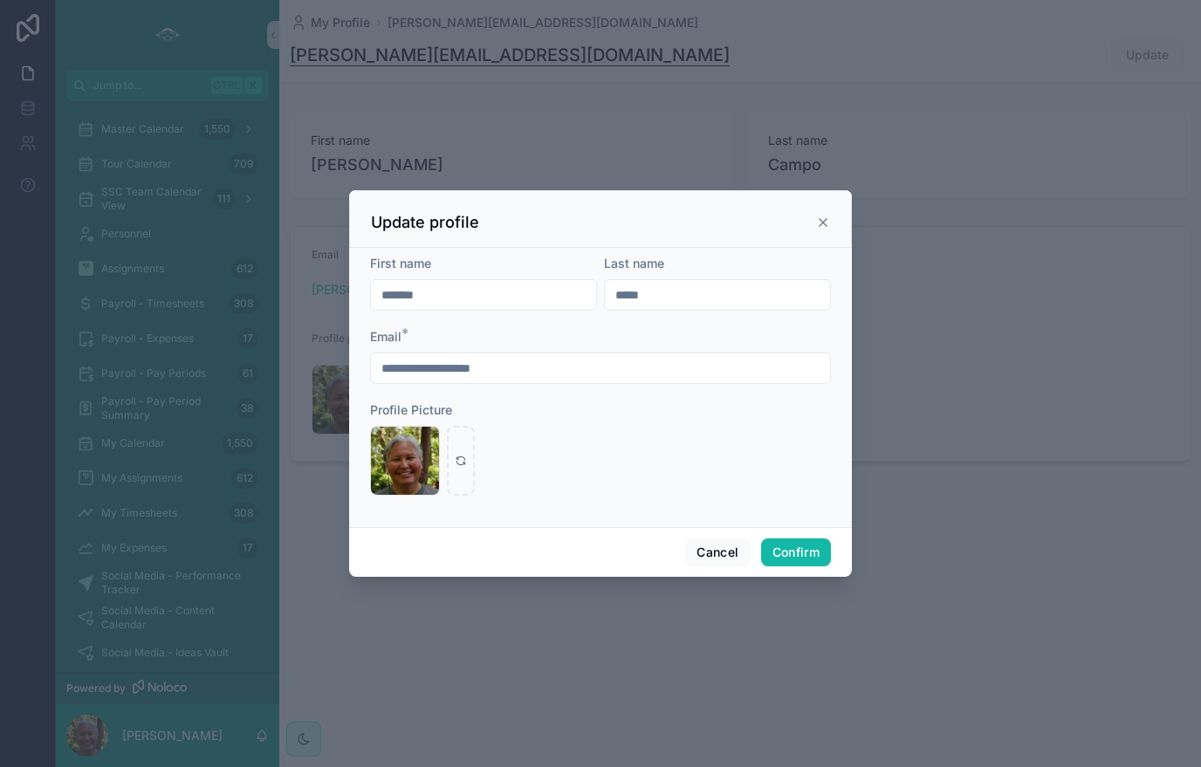
drag, startPoint x: 792, startPoint y: 564, endPoint x: 781, endPoint y: 554, distance: 14.2
click at [792, 564] on button "Confirm" at bounding box center [796, 552] width 70 height 28
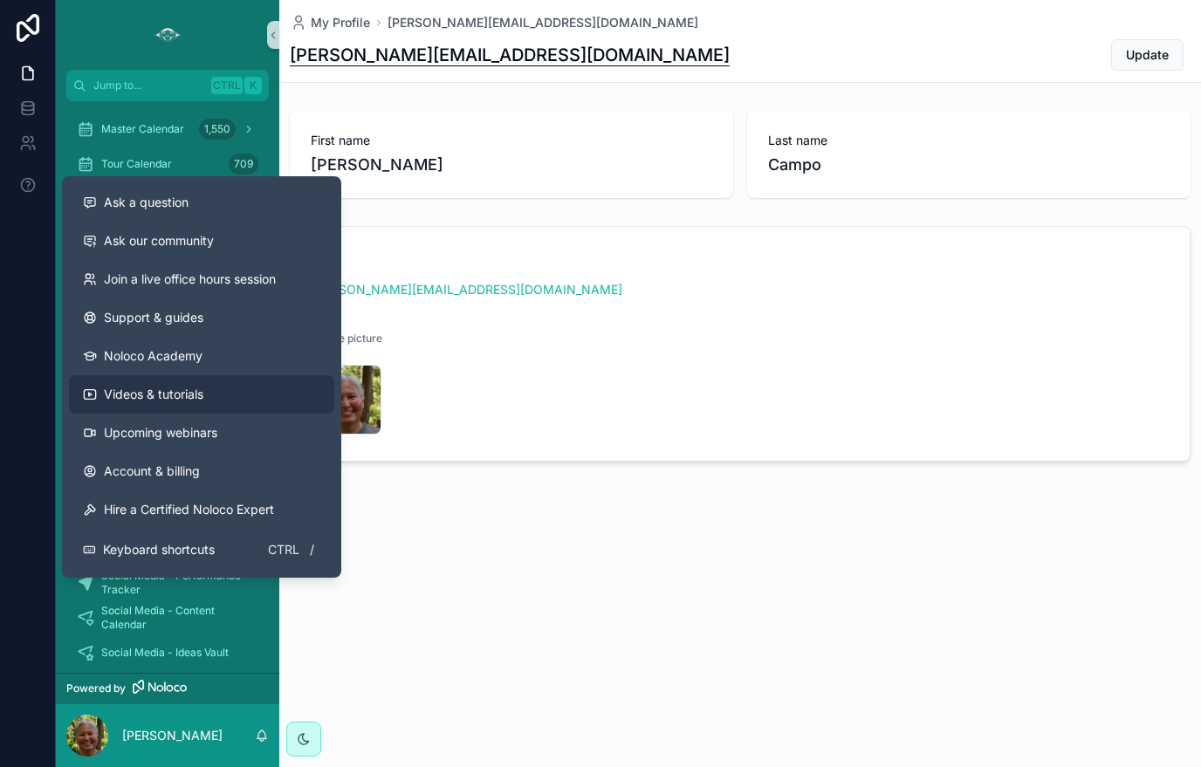
click at [191, 401] on span "Videos & tutorials" at bounding box center [153, 394] width 99 height 17
